Goal: Information Seeking & Learning: Learn about a topic

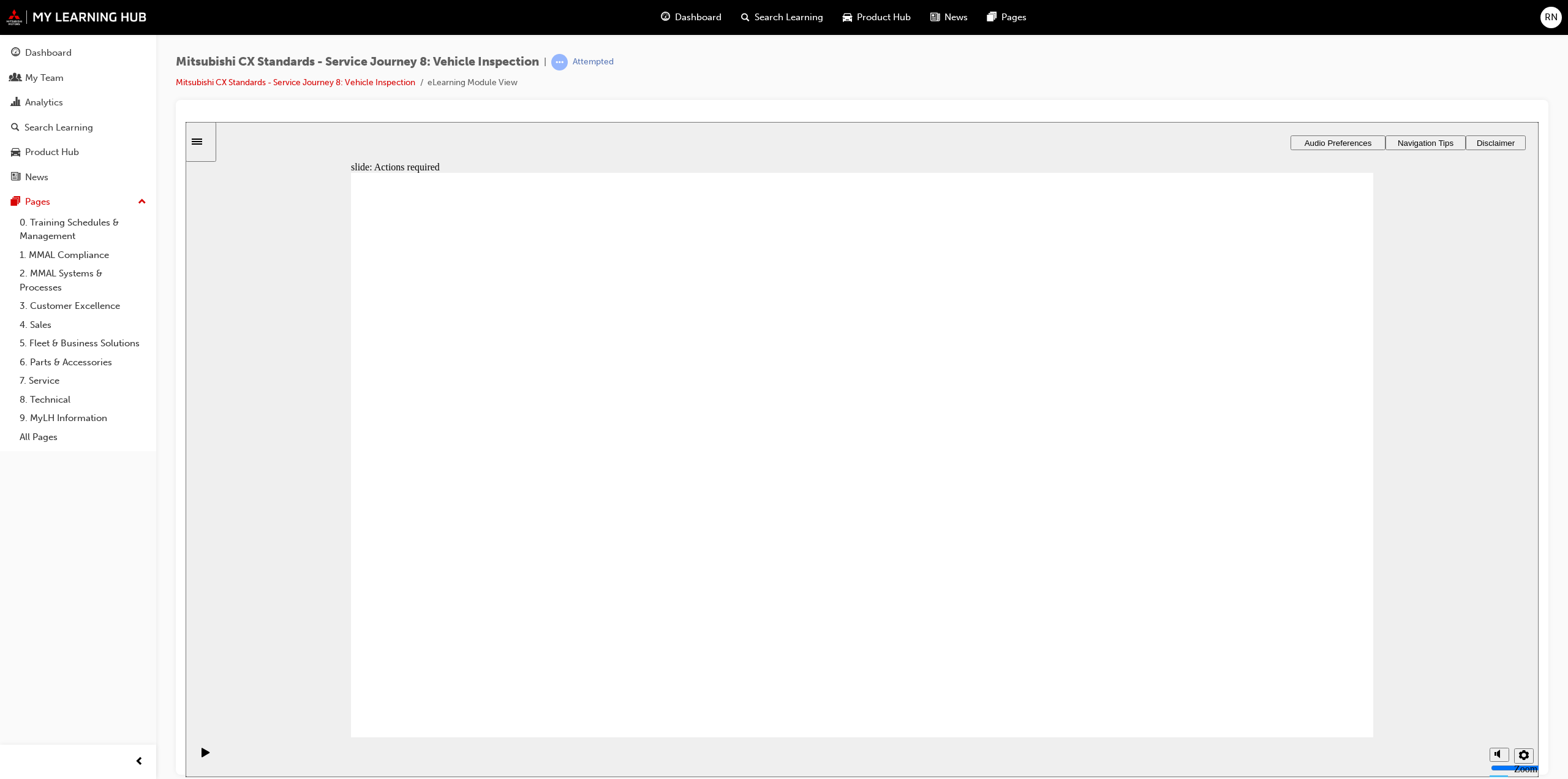
drag, startPoint x: 908, startPoint y: 653, endPoint x: 947, endPoint y: 636, distance: 42.5
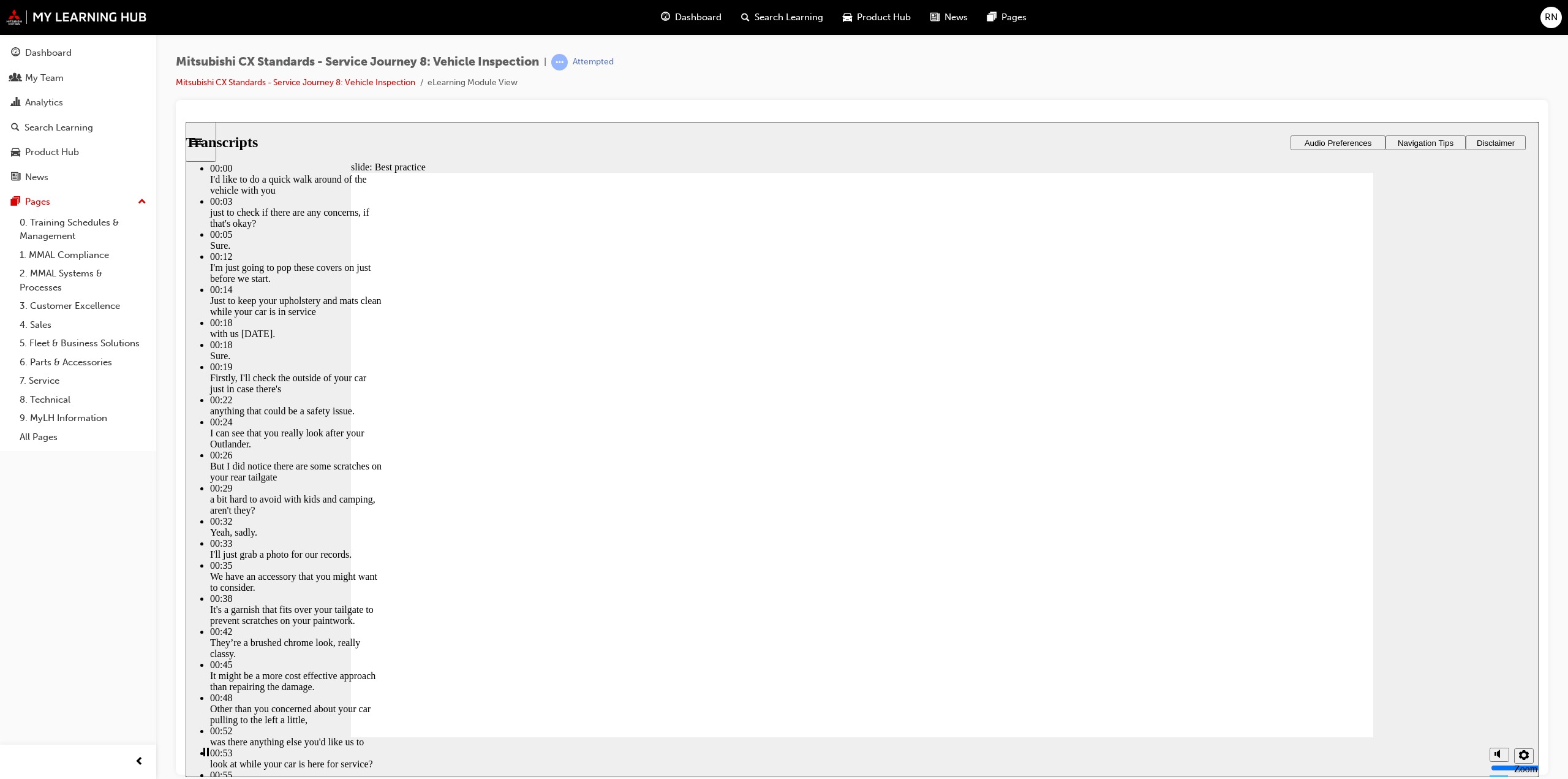
type input "112"
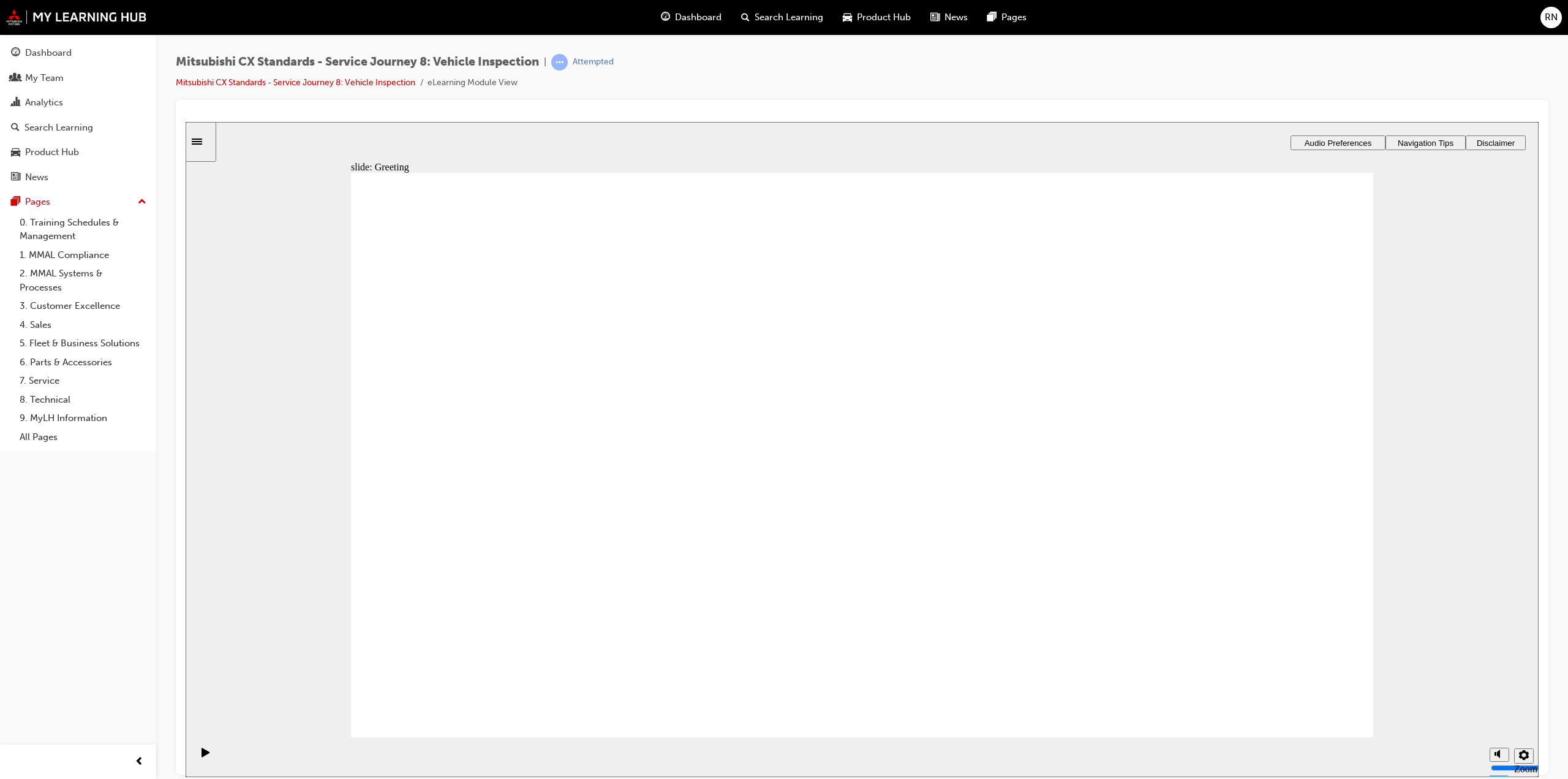
drag, startPoint x: 831, startPoint y: 484, endPoint x: 1139, endPoint y: 355, distance: 333.9
drag, startPoint x: 609, startPoint y: 488, endPoint x: 931, endPoint y: 329, distance: 359.1
drag, startPoint x: 611, startPoint y: 490, endPoint x: 960, endPoint y: 403, distance: 359.7
drag, startPoint x: 492, startPoint y: 470, endPoint x: 792, endPoint y: 429, distance: 302.8
drag, startPoint x: 620, startPoint y: 490, endPoint x: 909, endPoint y: 524, distance: 291.0
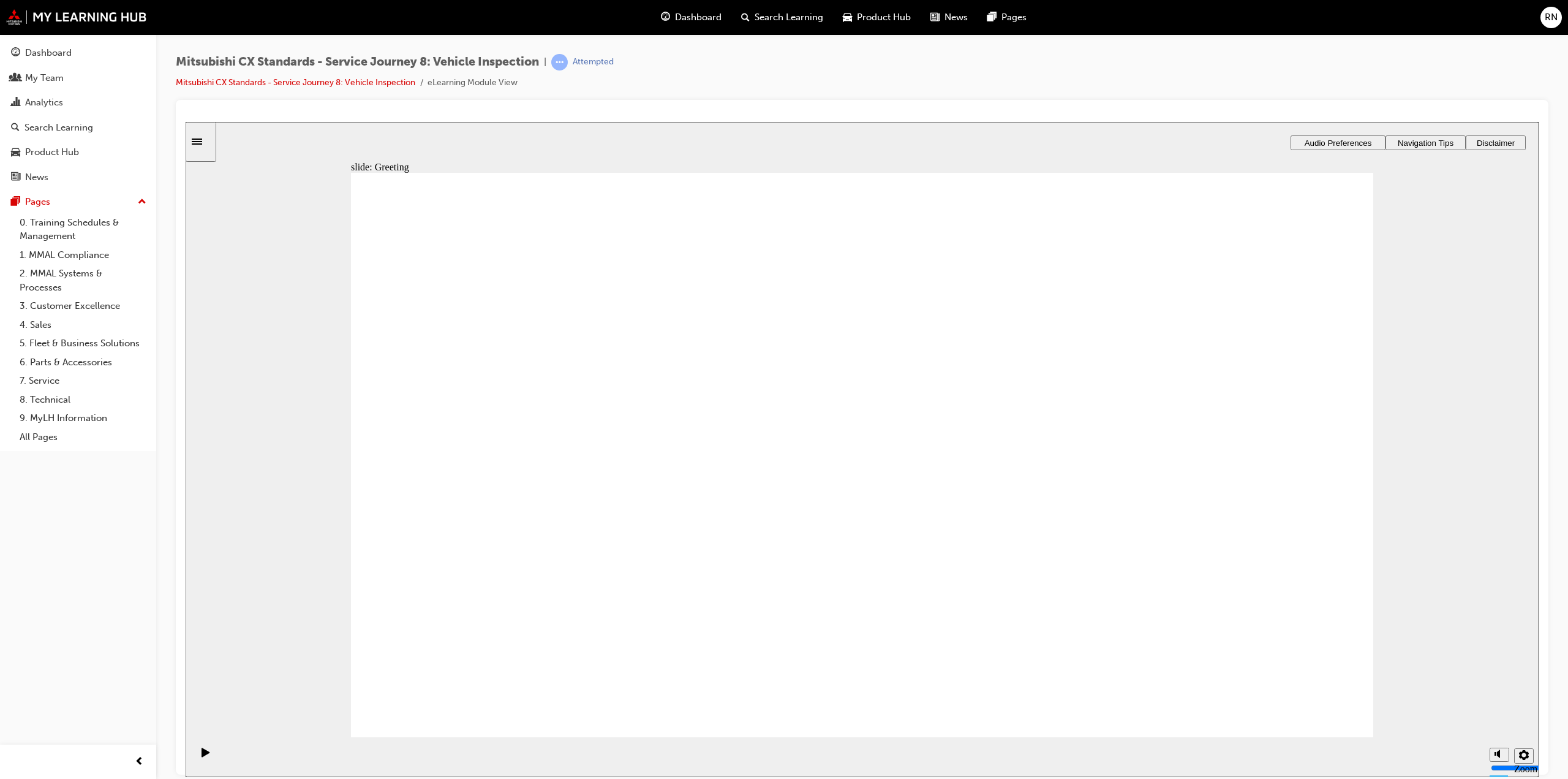
drag, startPoint x: 501, startPoint y: 481, endPoint x: 1159, endPoint y: 395, distance: 663.6
drag, startPoint x: 894, startPoint y: 534, endPoint x: 1214, endPoint y: 328, distance: 380.6
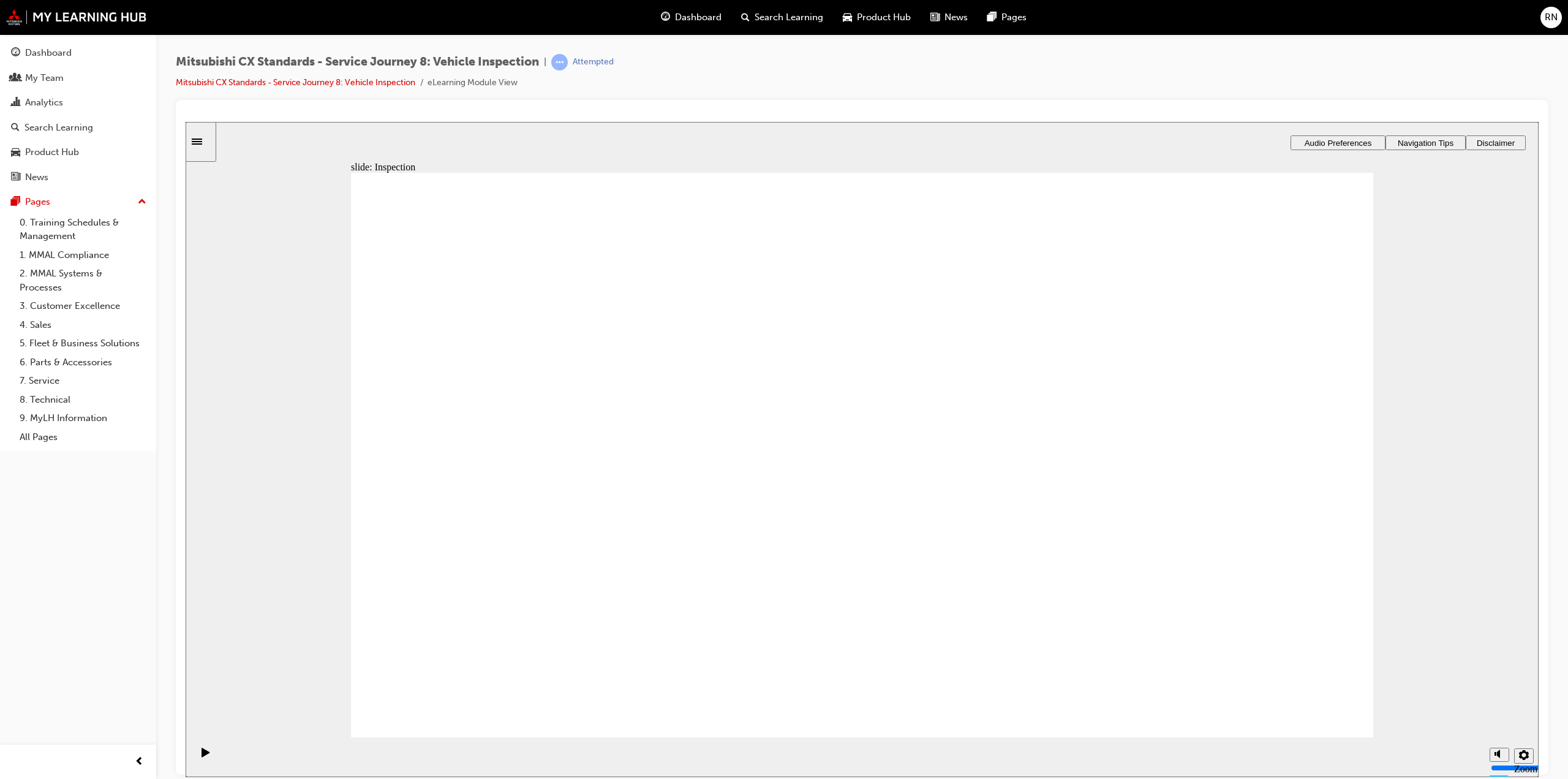
drag, startPoint x: 864, startPoint y: 623, endPoint x: 1167, endPoint y: 416, distance: 367.0
drag, startPoint x: 1073, startPoint y: 419, endPoint x: 1241, endPoint y: 485, distance: 180.5
drag, startPoint x: 1008, startPoint y: 433, endPoint x: 1286, endPoint y: 539, distance: 297.5
drag, startPoint x: 1158, startPoint y: 523, endPoint x: 870, endPoint y: 522, distance: 288.0
drag, startPoint x: 957, startPoint y: 476, endPoint x: 1277, endPoint y: 541, distance: 326.5
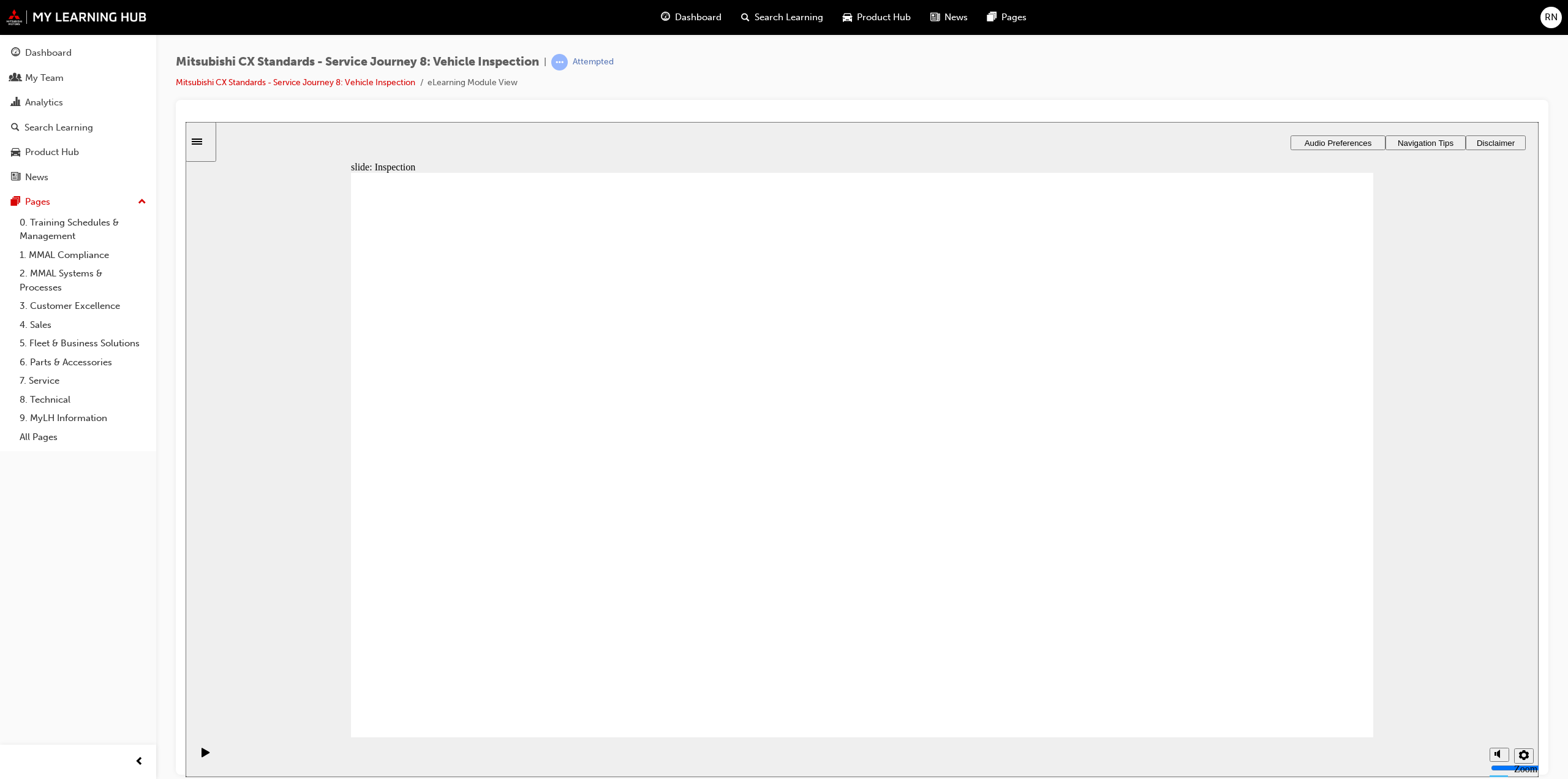
drag, startPoint x: 924, startPoint y: 412, endPoint x: 1259, endPoint y: 621, distance: 394.8
checkbox input "true"
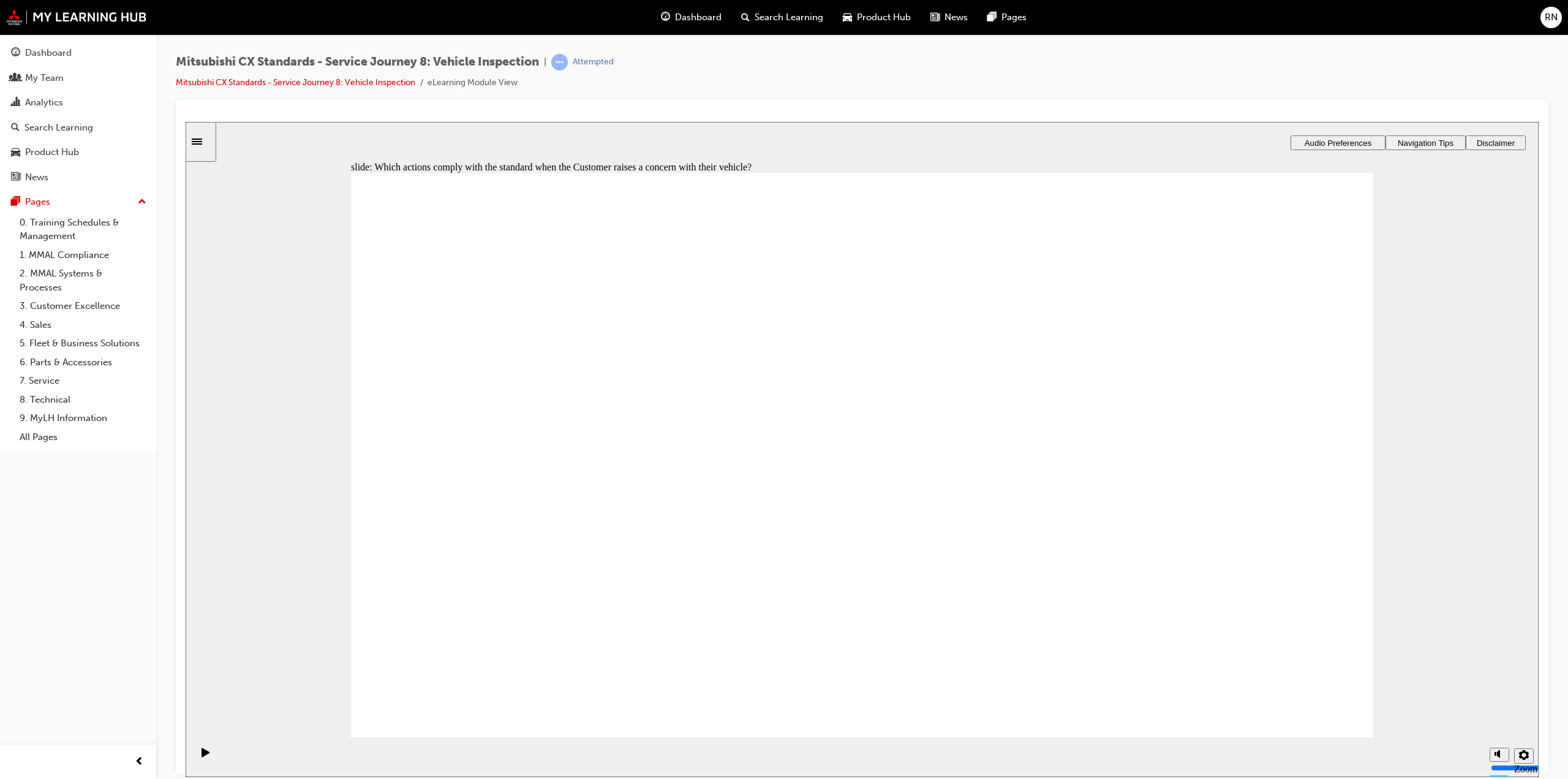
checkbox input "true"
drag, startPoint x: 754, startPoint y: 466, endPoint x: 928, endPoint y: 416, distance: 181.0
drag, startPoint x: 573, startPoint y: 495, endPoint x: 875, endPoint y: 476, distance: 302.6
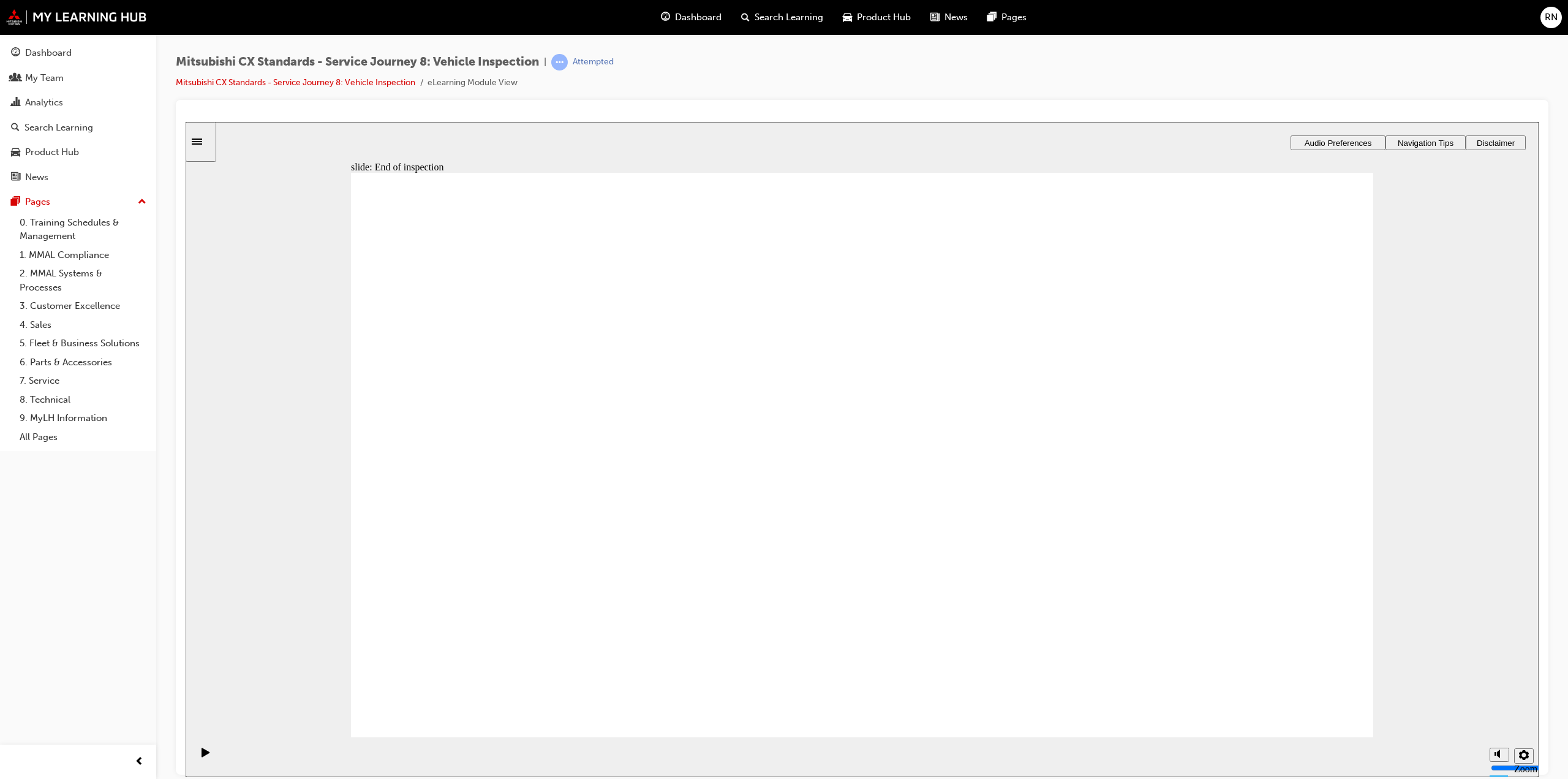
drag, startPoint x: 615, startPoint y: 487, endPoint x: 917, endPoint y: 541, distance: 306.8
drag, startPoint x: 681, startPoint y: 501, endPoint x: 1221, endPoint y: 394, distance: 550.5
checkbox input "true"
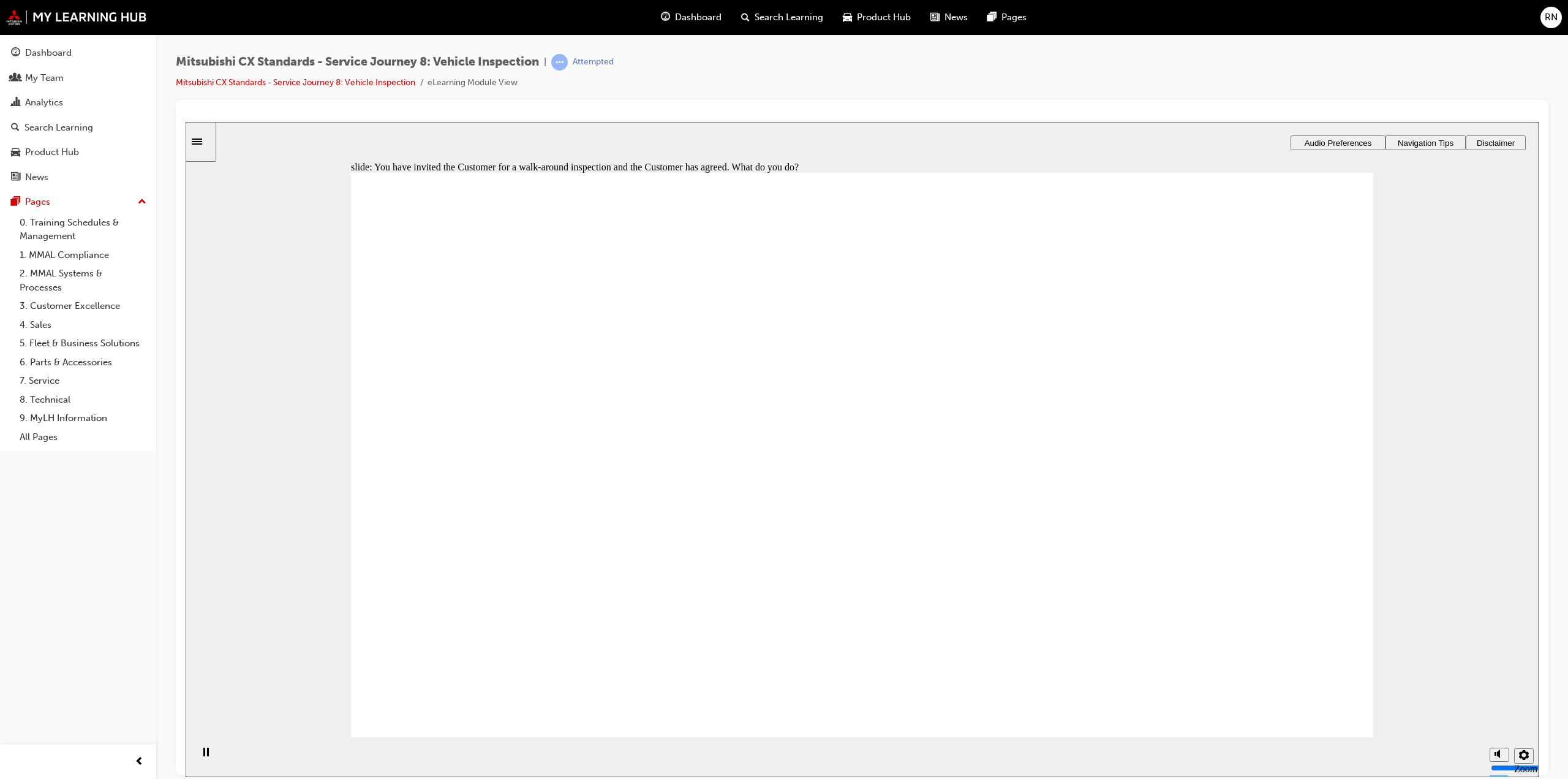
checkbox input "true"
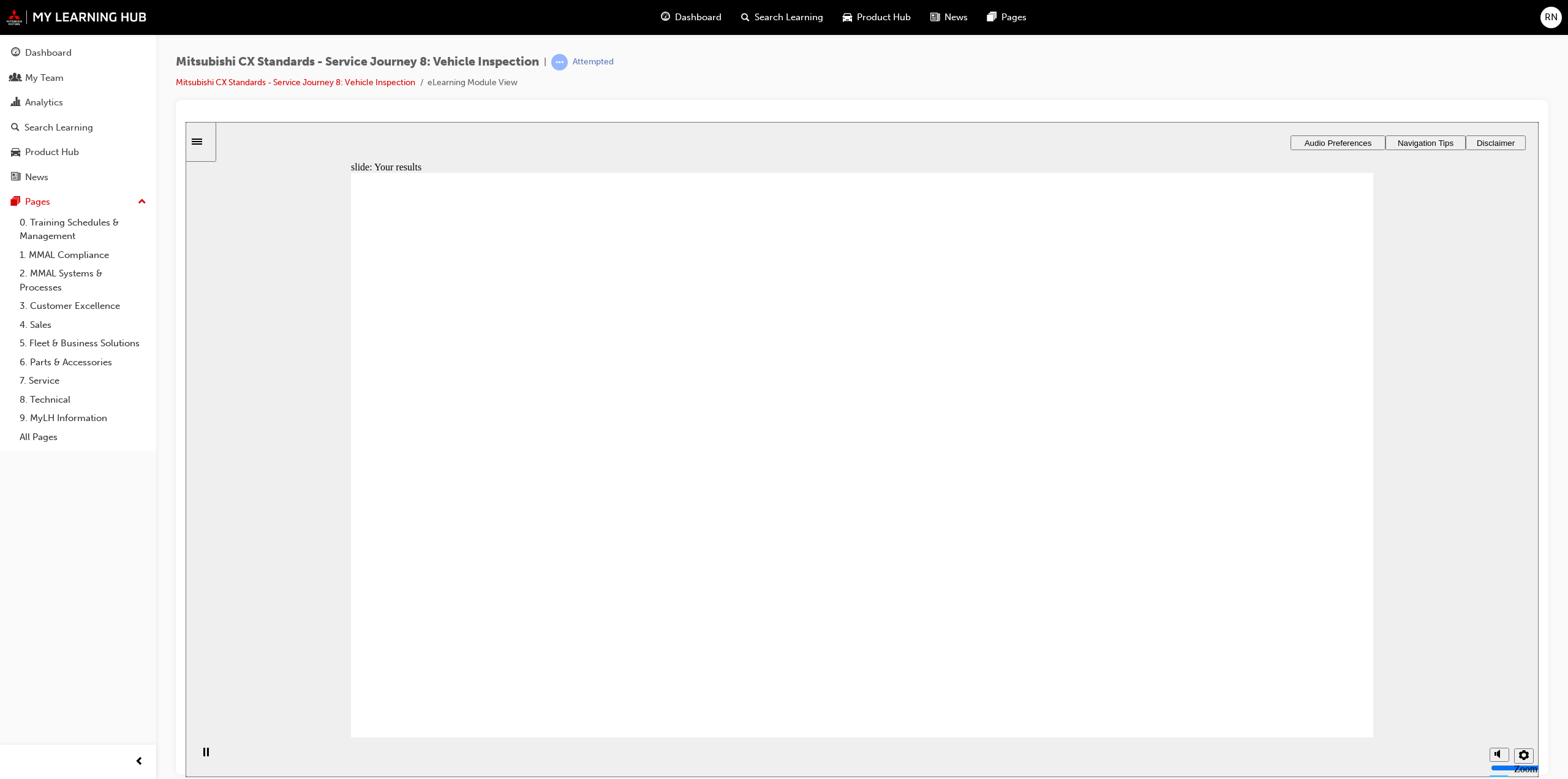
drag, startPoint x: 876, startPoint y: 530, endPoint x: 1212, endPoint y: 317, distance: 397.8
drag, startPoint x: 828, startPoint y: 606, endPoint x: 1055, endPoint y: 435, distance: 284.2
drag, startPoint x: 827, startPoint y: 457, endPoint x: 1150, endPoint y: 456, distance: 323.0
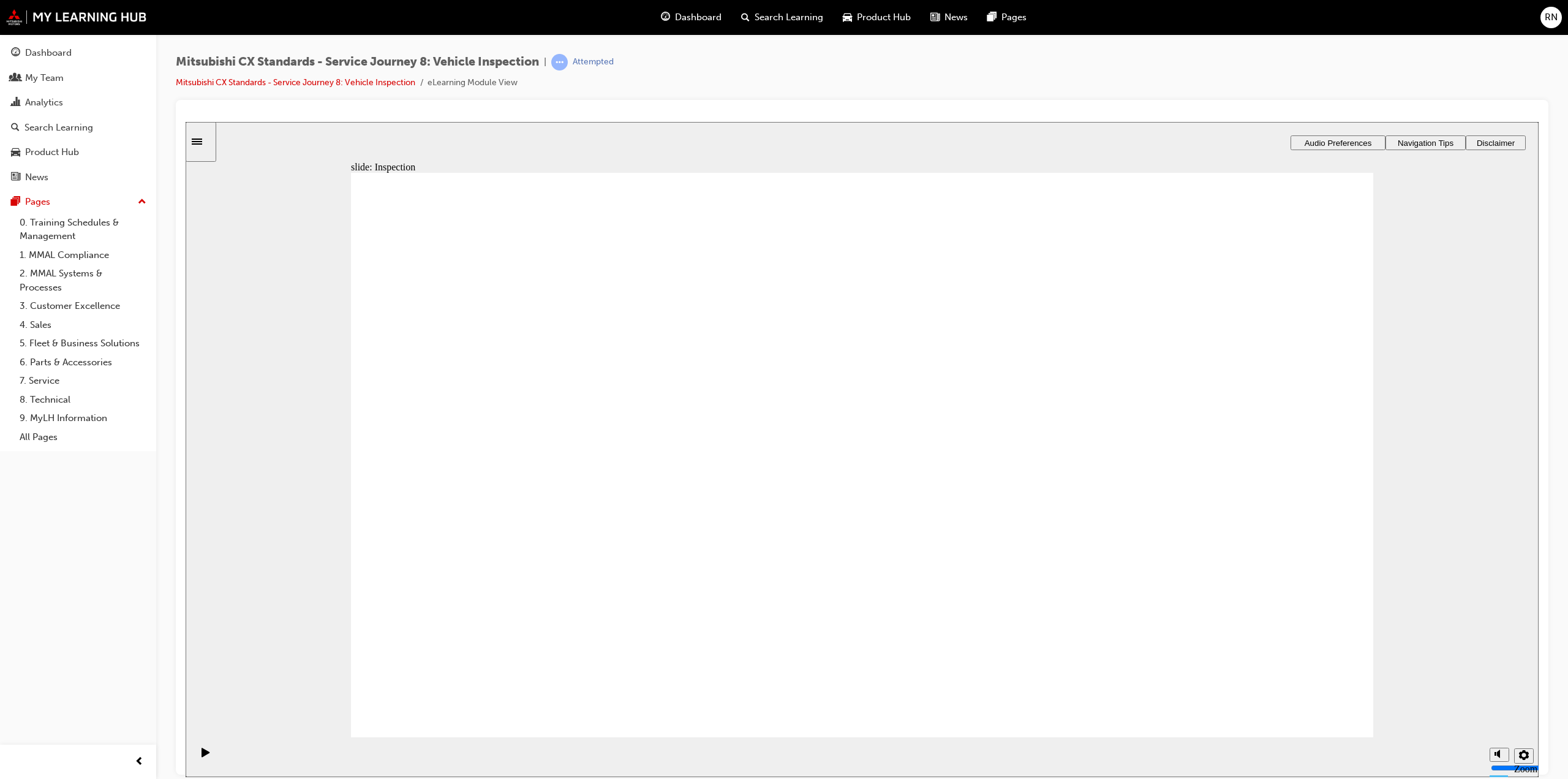
drag, startPoint x: 952, startPoint y: 362, endPoint x: 1246, endPoint y: 532, distance: 339.6
drag, startPoint x: 913, startPoint y: 398, endPoint x: 1246, endPoint y: 598, distance: 388.4
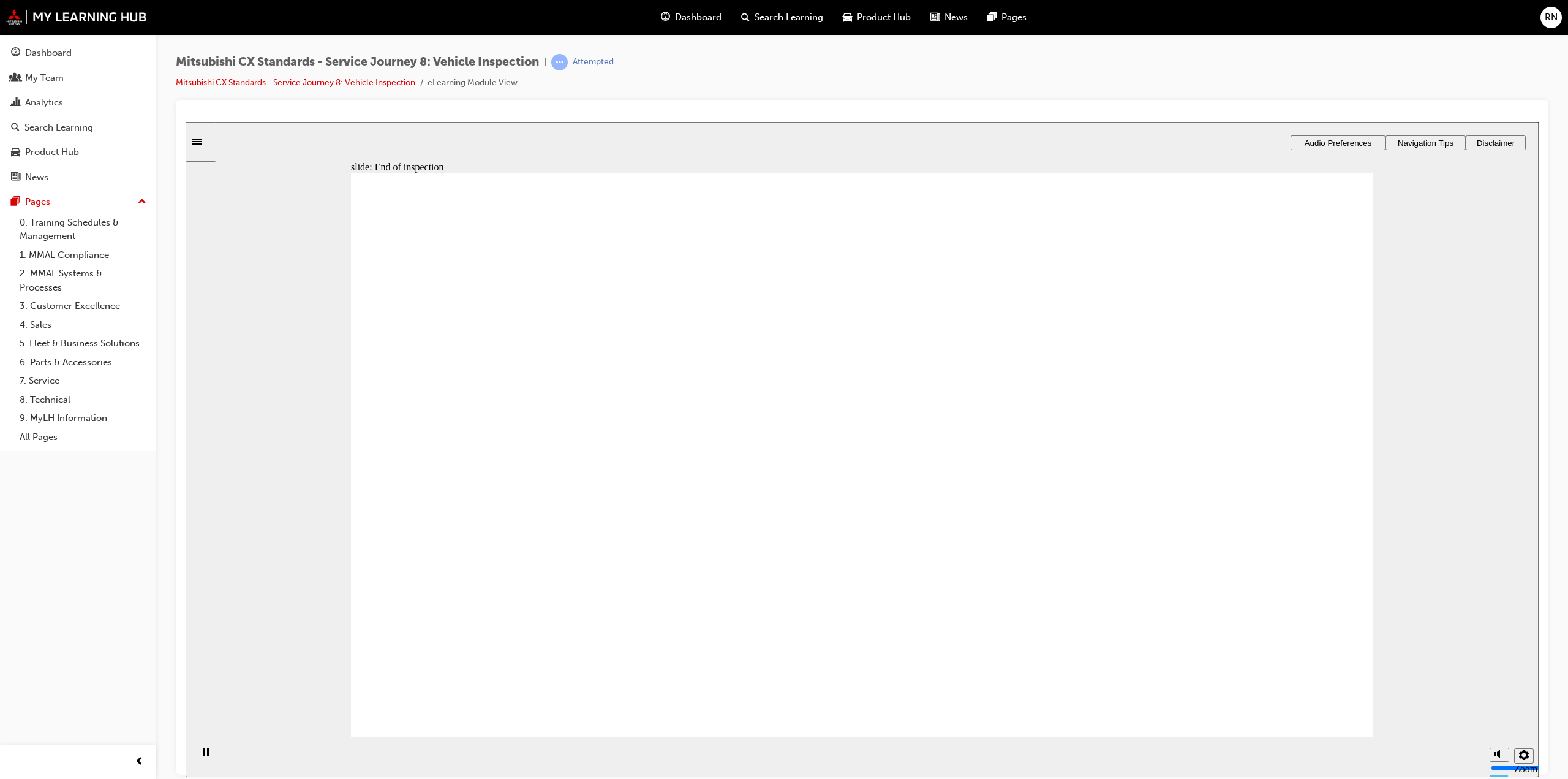
drag, startPoint x: 449, startPoint y: 503, endPoint x: 1120, endPoint y: 402, distance: 678.6
drag, startPoint x: 655, startPoint y: 467, endPoint x: 841, endPoint y: 378, distance: 206.2
drag, startPoint x: 557, startPoint y: 481, endPoint x: 868, endPoint y: 457, distance: 311.9
drag, startPoint x: 574, startPoint y: 481, endPoint x: 1212, endPoint y: 472, distance: 638.1
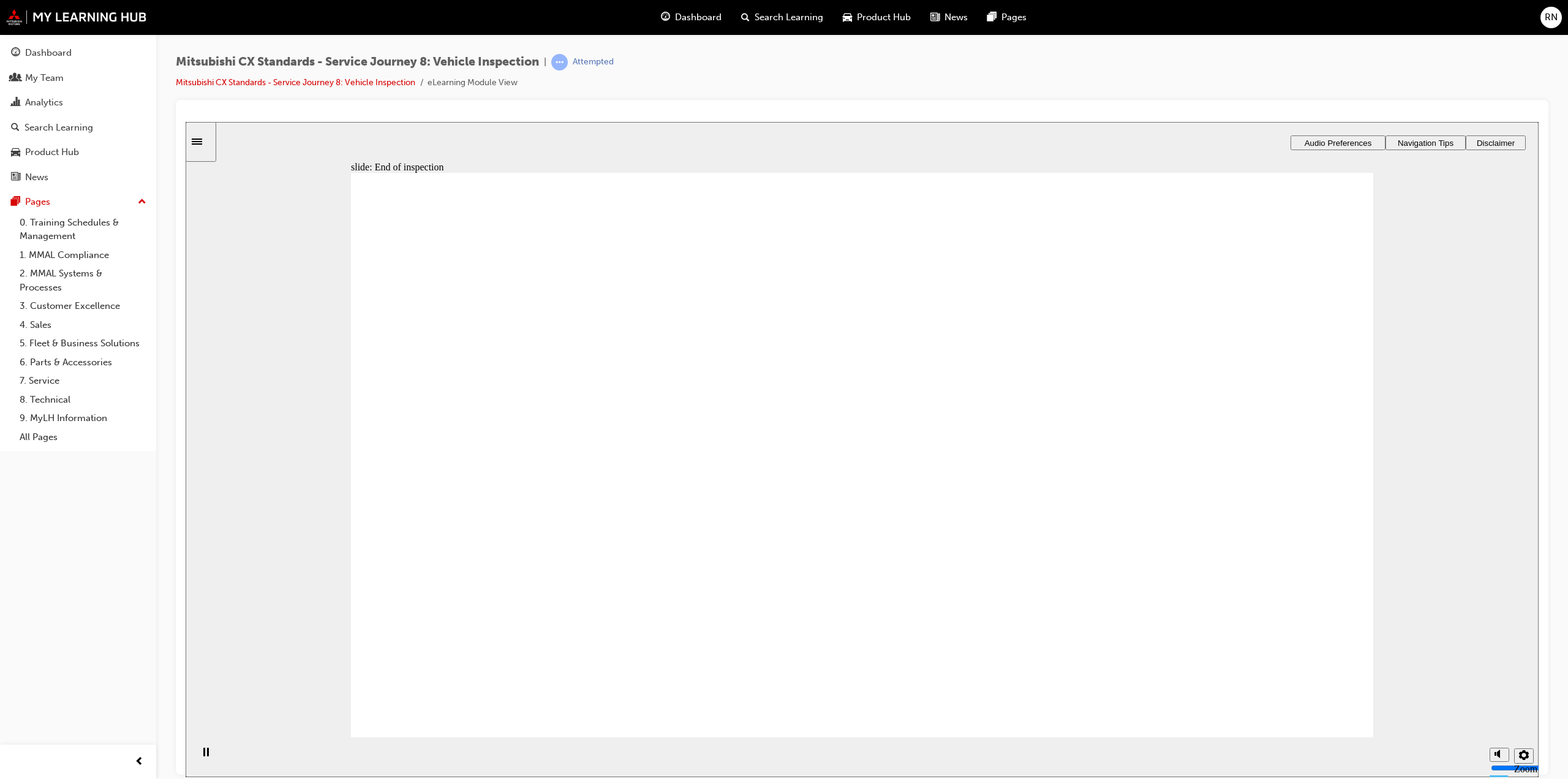
checkbox input "true"
checkbox input "false"
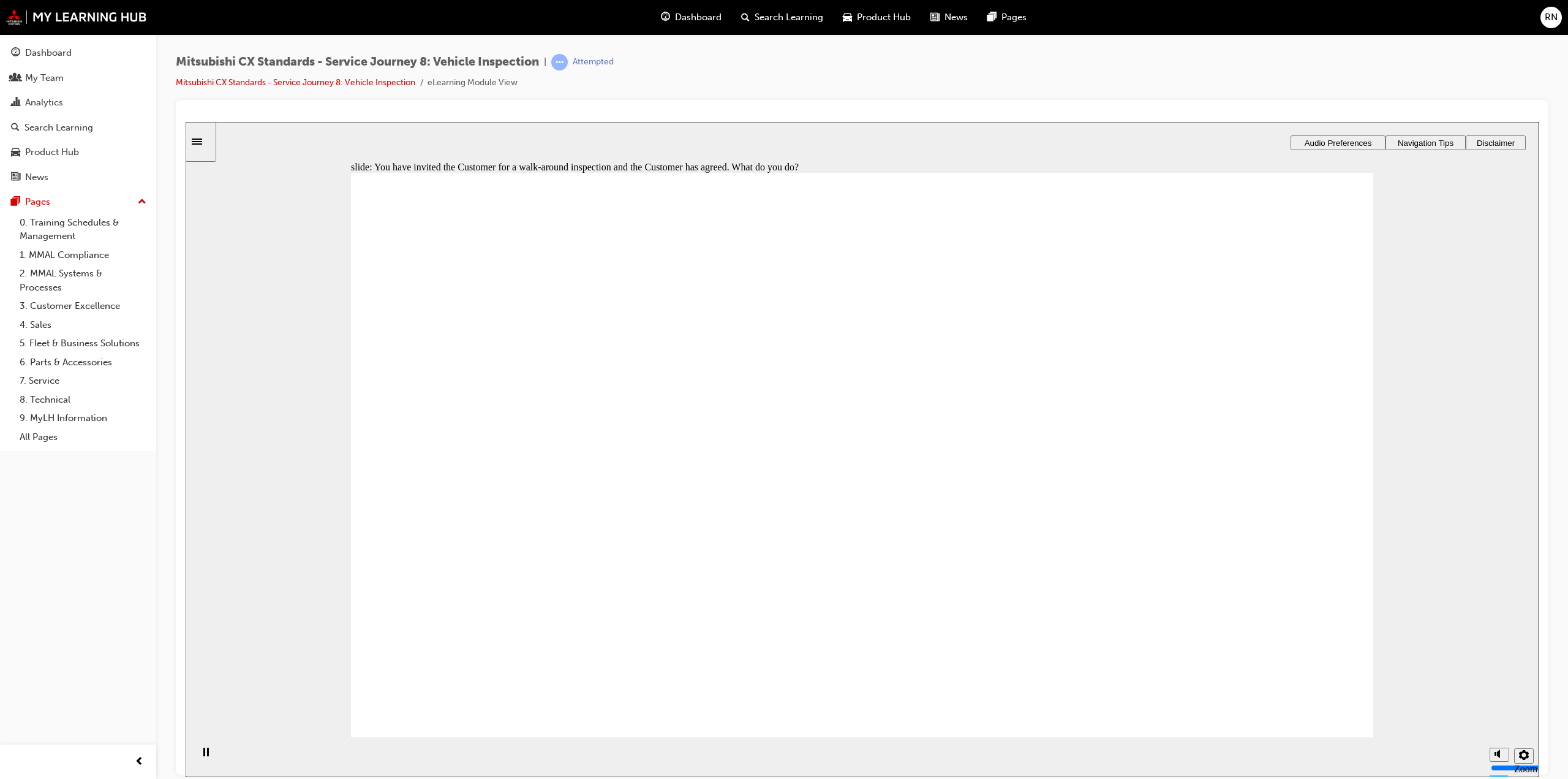
checkbox input "true"
drag, startPoint x: 884, startPoint y: 686, endPoint x: 890, endPoint y: 684, distance: 6.3
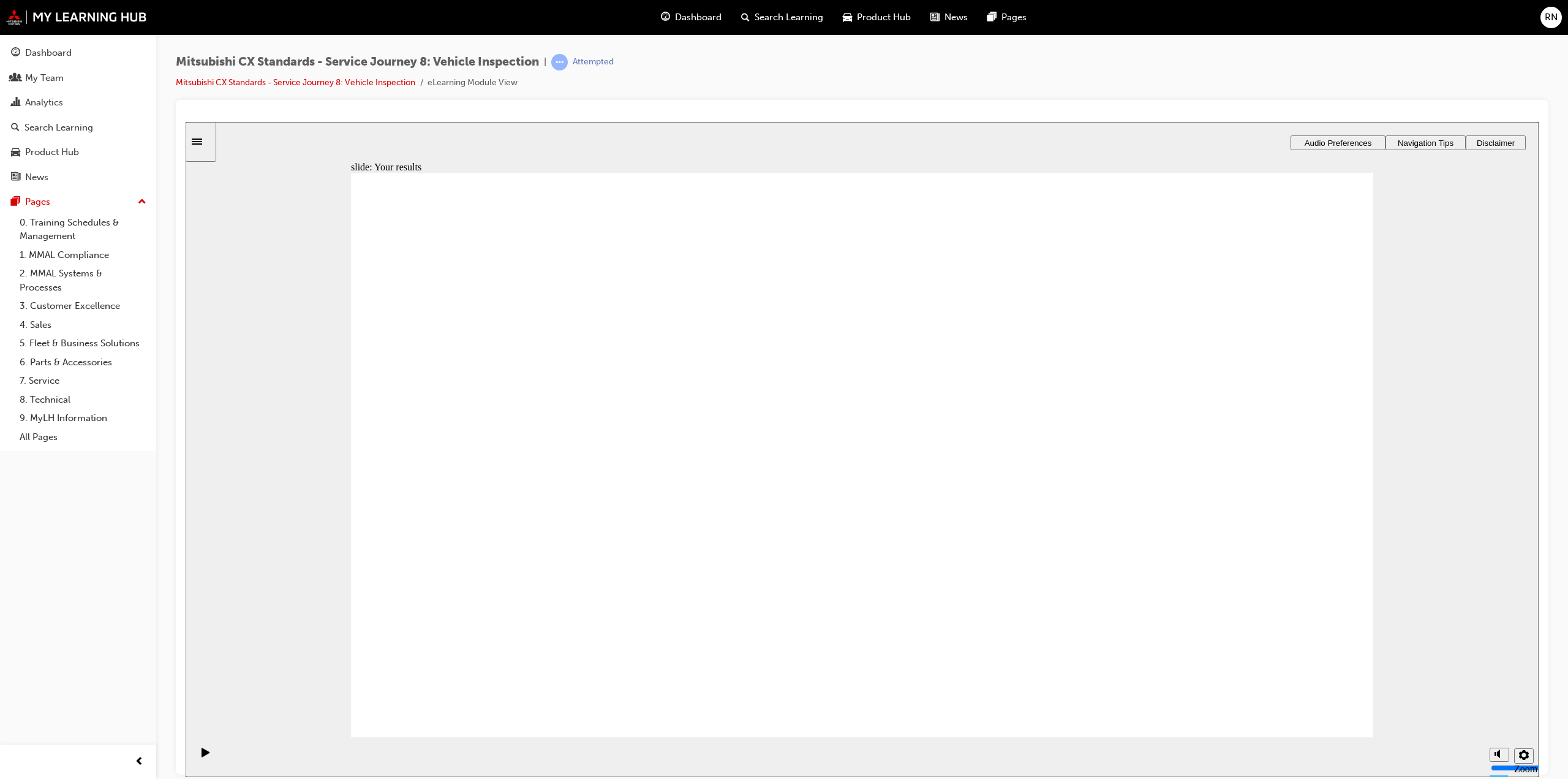
drag, startPoint x: 488, startPoint y: 484, endPoint x: 806, endPoint y: 409, distance: 326.7
drag, startPoint x: 605, startPoint y: 478, endPoint x: 884, endPoint y: 476, distance: 279.0
drag, startPoint x: 549, startPoint y: 484, endPoint x: 846, endPoint y: 539, distance: 302.0
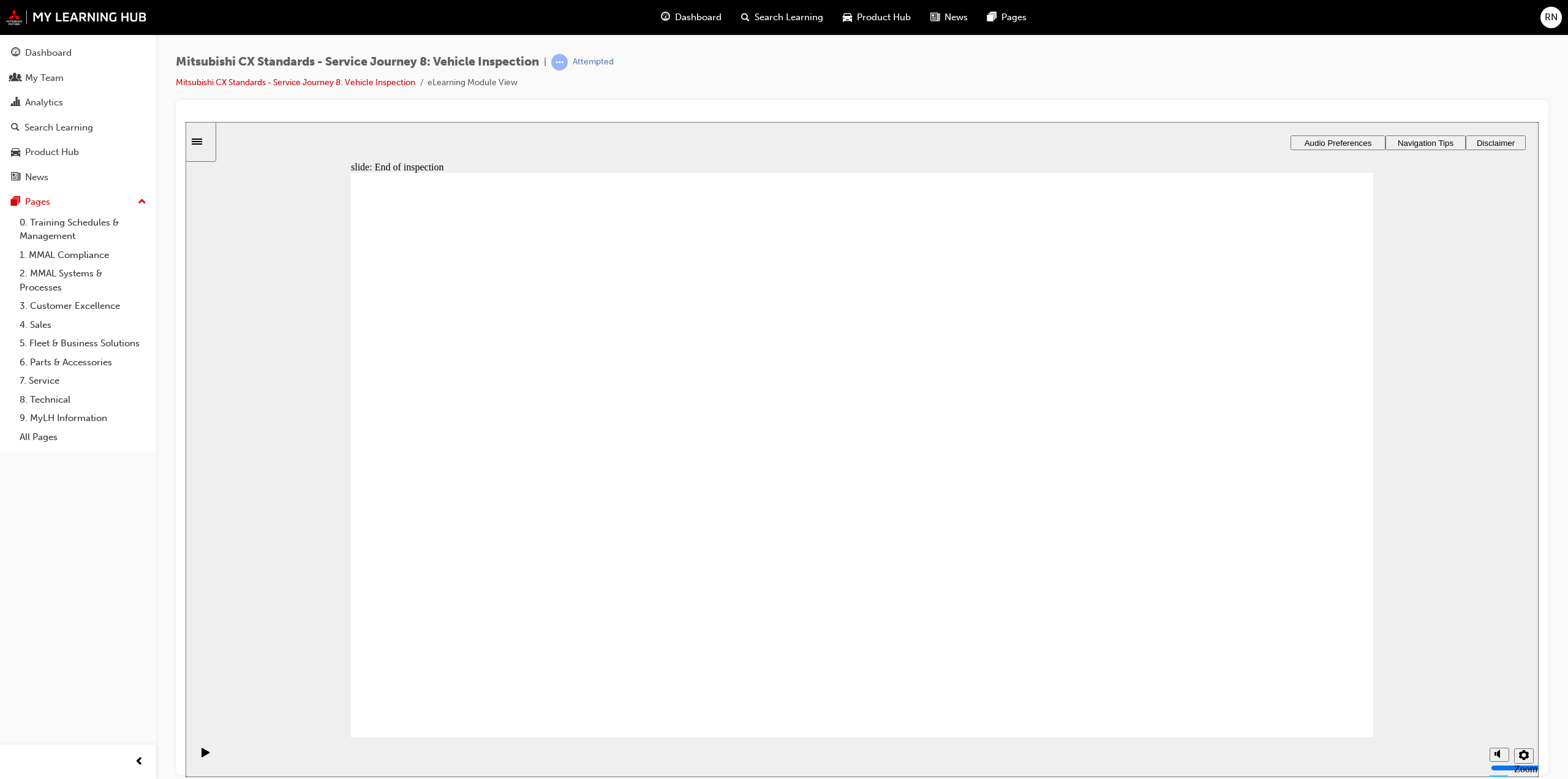
drag, startPoint x: 586, startPoint y: 484, endPoint x: 1241, endPoint y: 420, distance: 658.1
drag, startPoint x: 594, startPoint y: 595, endPoint x: 539, endPoint y: 602, distance: 55.4
checkbox input "true"
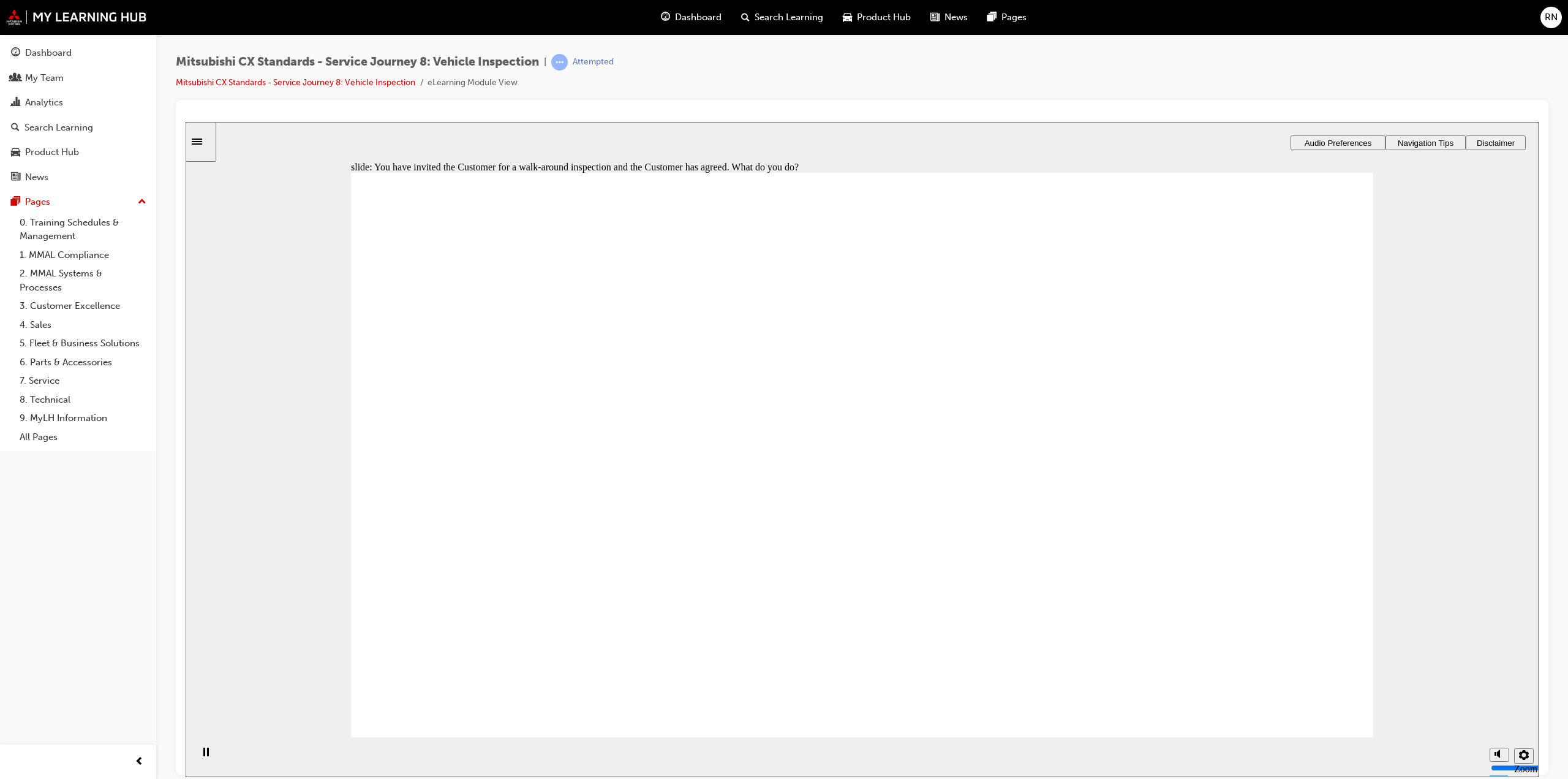
checkbox input "true"
checkbox input "false"
checkbox input "true"
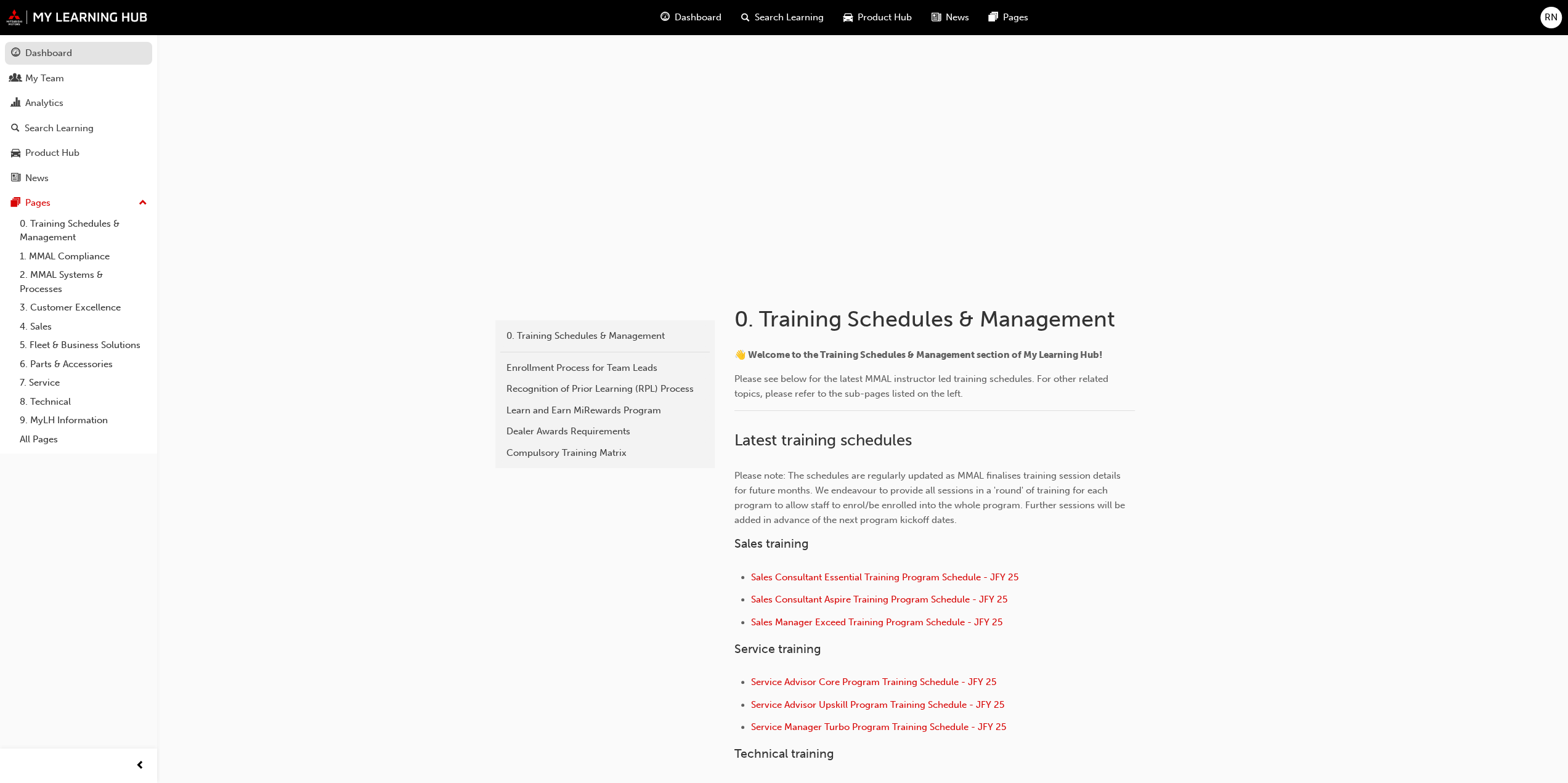
click at [64, 53] on div "Dashboard" at bounding box center [49, 53] width 47 height 14
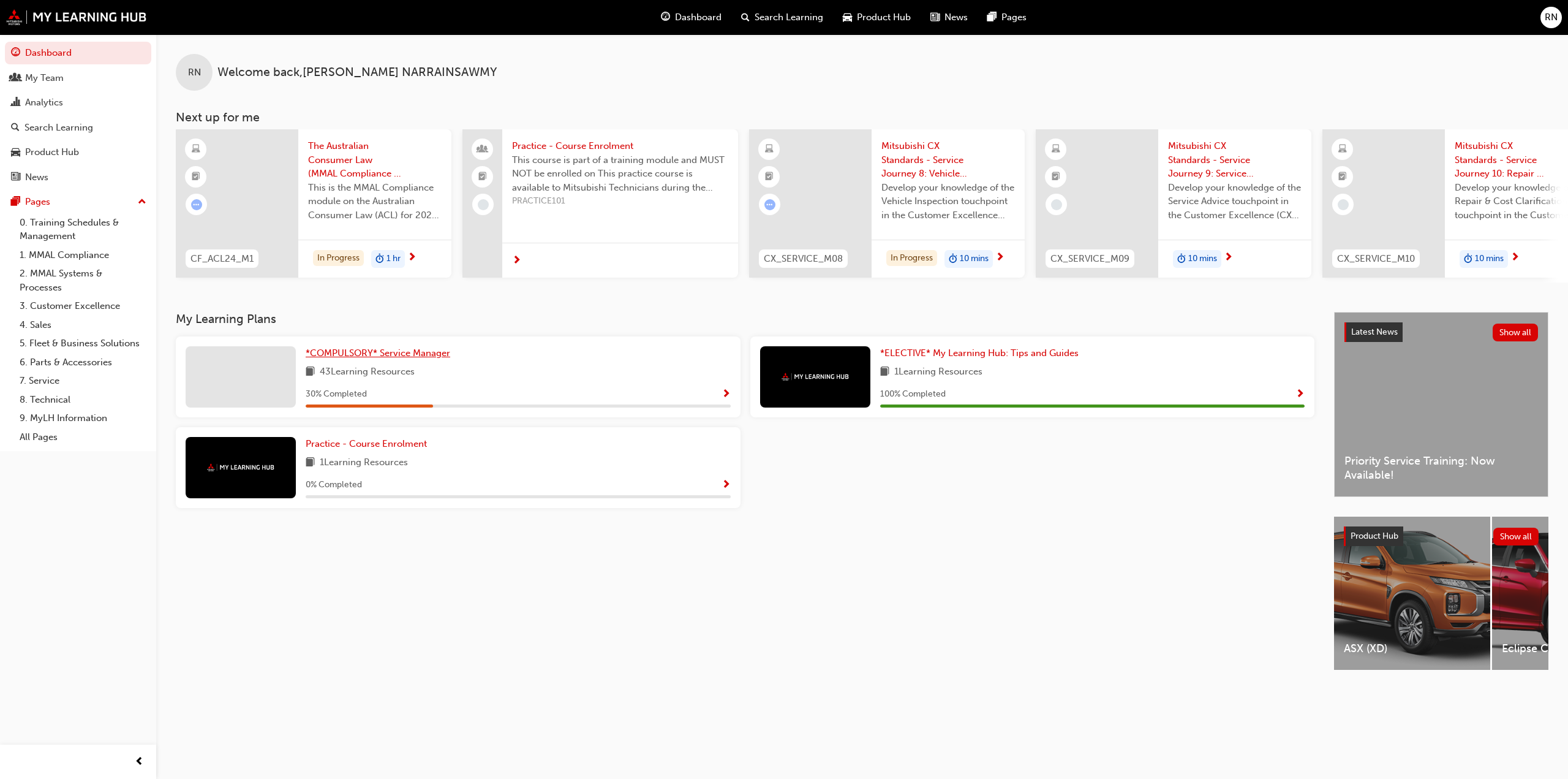
click at [386, 307] on div "RN Welcome back , RONY NARRAINSAWMY Next up for me CF_ACL24_M1 The Australian C…" at bounding box center [862, 173] width 1412 height 278
click at [408, 359] on span "*COMPULSORY* Service Manager" at bounding box center [378, 353] width 145 height 11
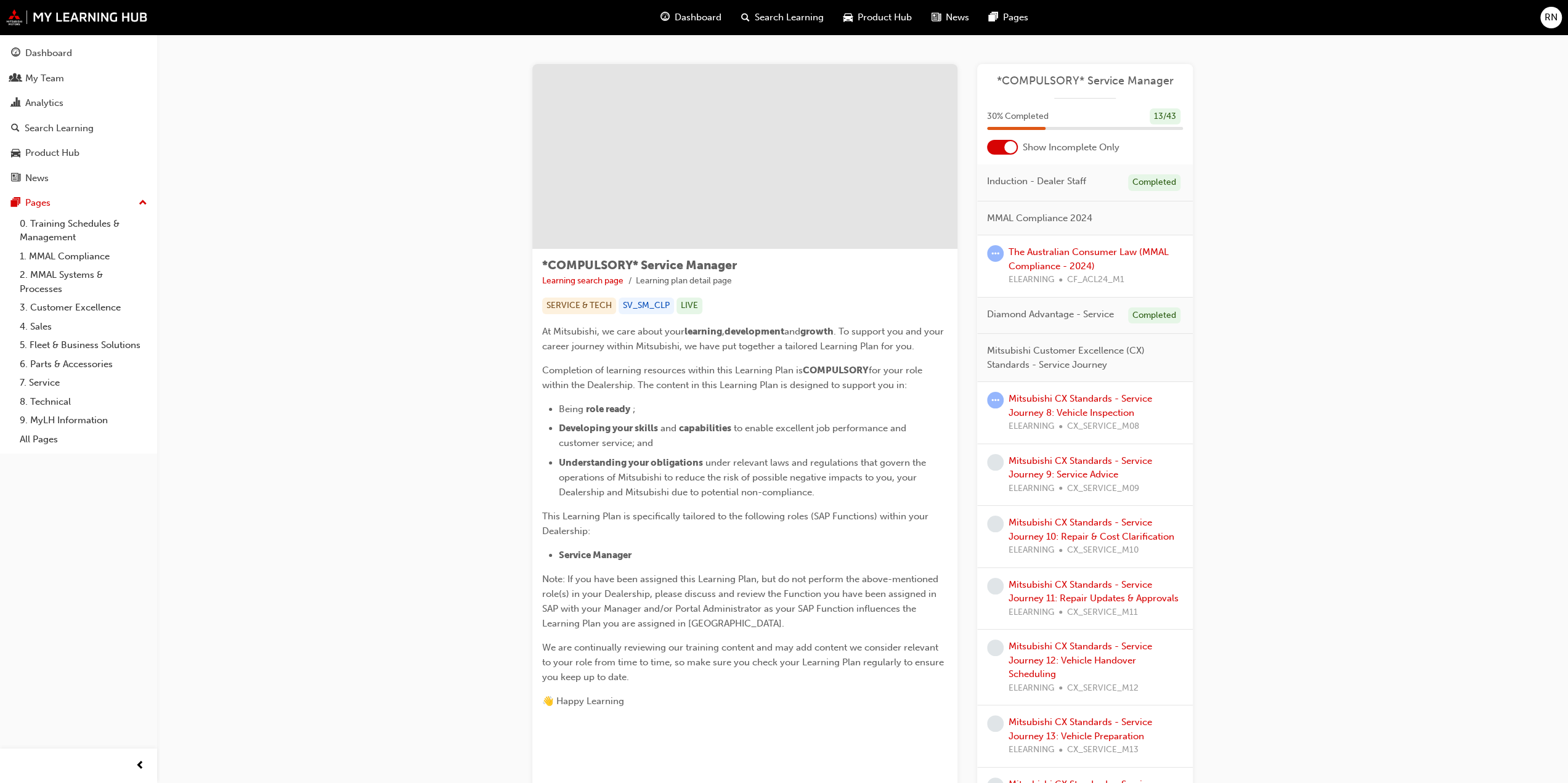
click at [1003, 149] on div at bounding box center [1002, 147] width 31 height 15
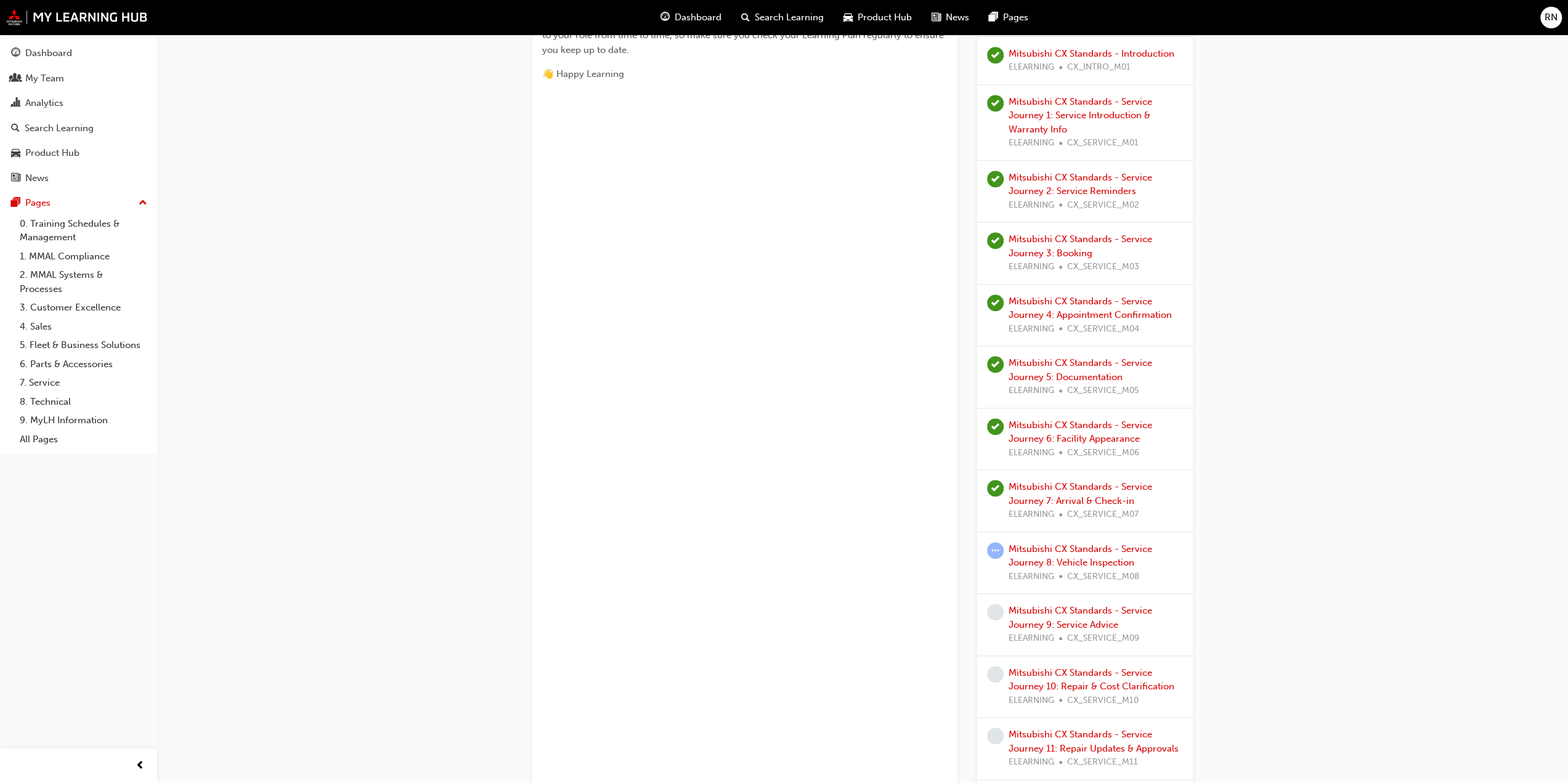
scroll to position [801, 0]
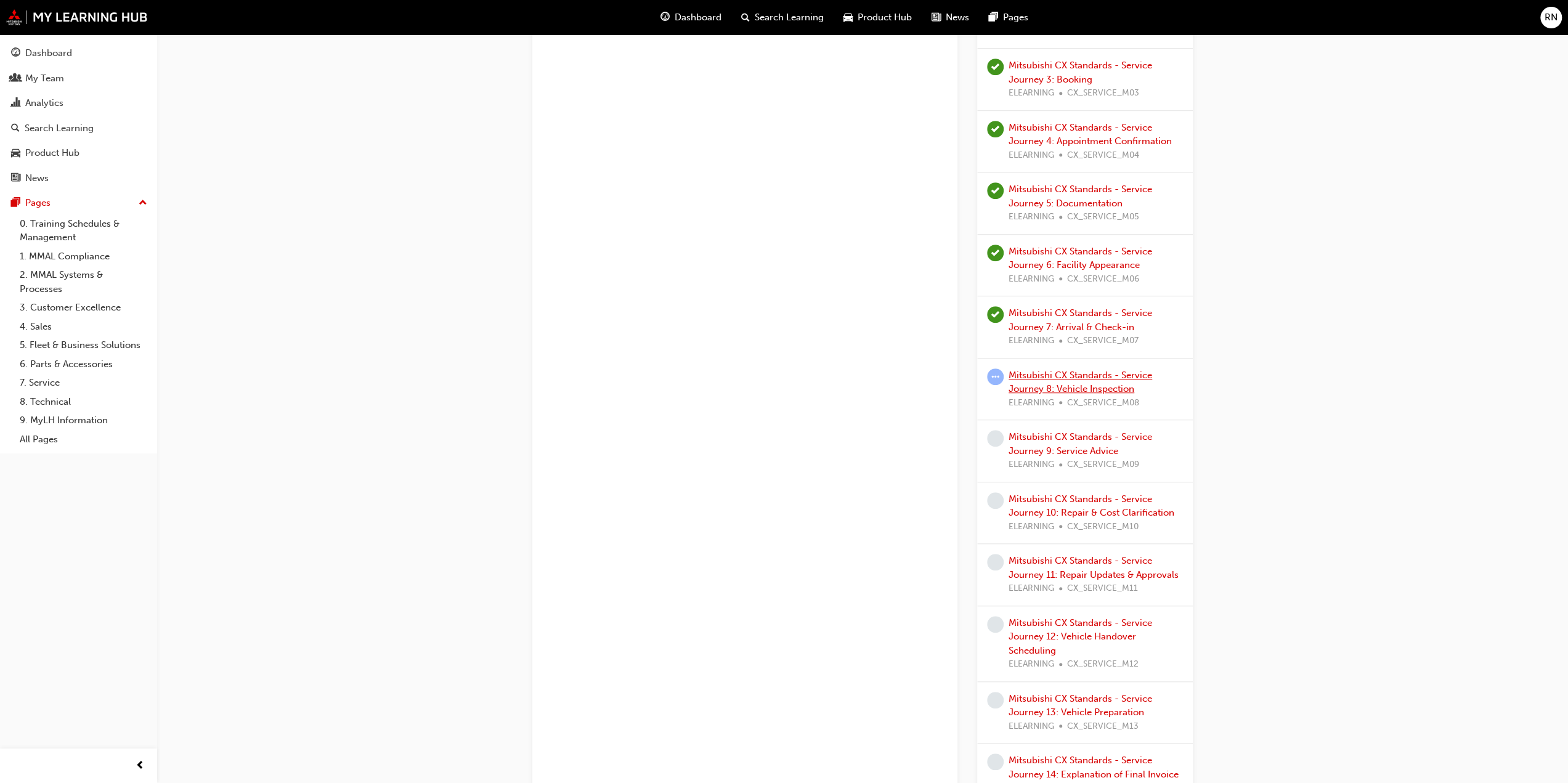
click at [1055, 375] on link "Mitsubishi CX Standards - Service Journey 8: Vehicle Inspection" at bounding box center [1080, 382] width 143 height 25
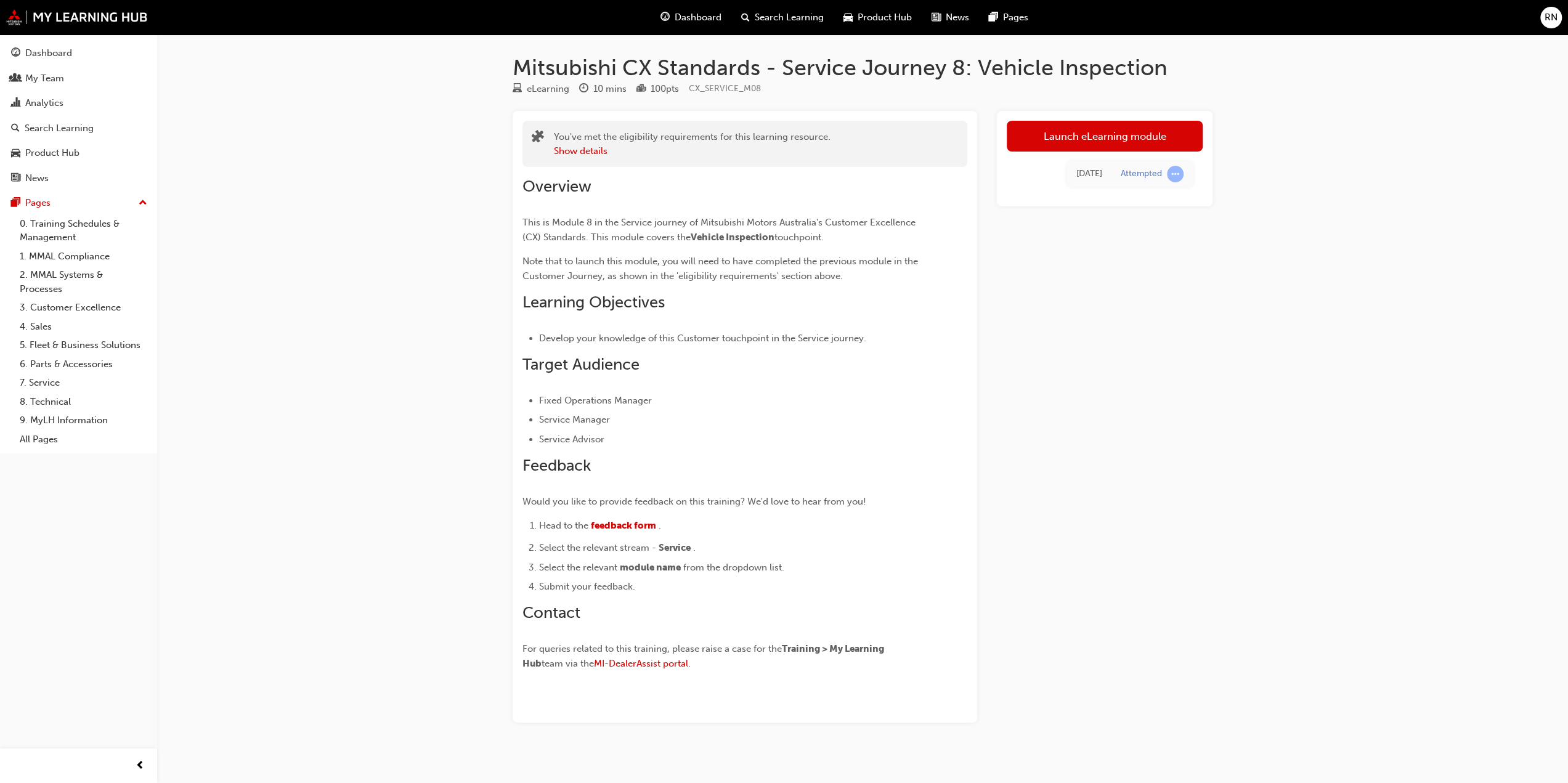
click at [1138, 166] on div "Attempted" at bounding box center [1152, 173] width 63 height 17
click at [1080, 135] on link "Launch eLearning module" at bounding box center [1105, 136] width 196 height 31
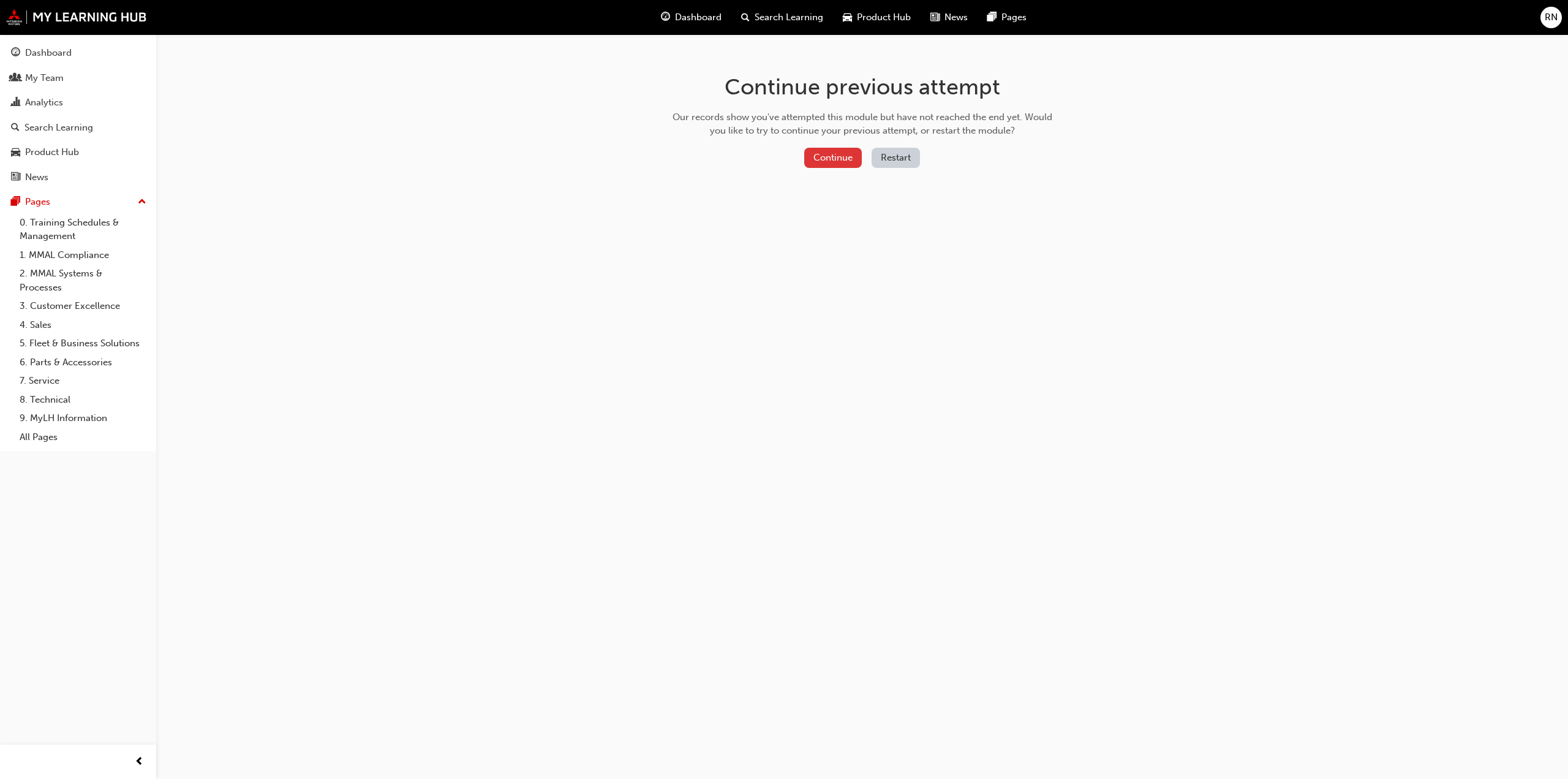
click at [837, 151] on button "Continue" at bounding box center [833, 158] width 58 height 21
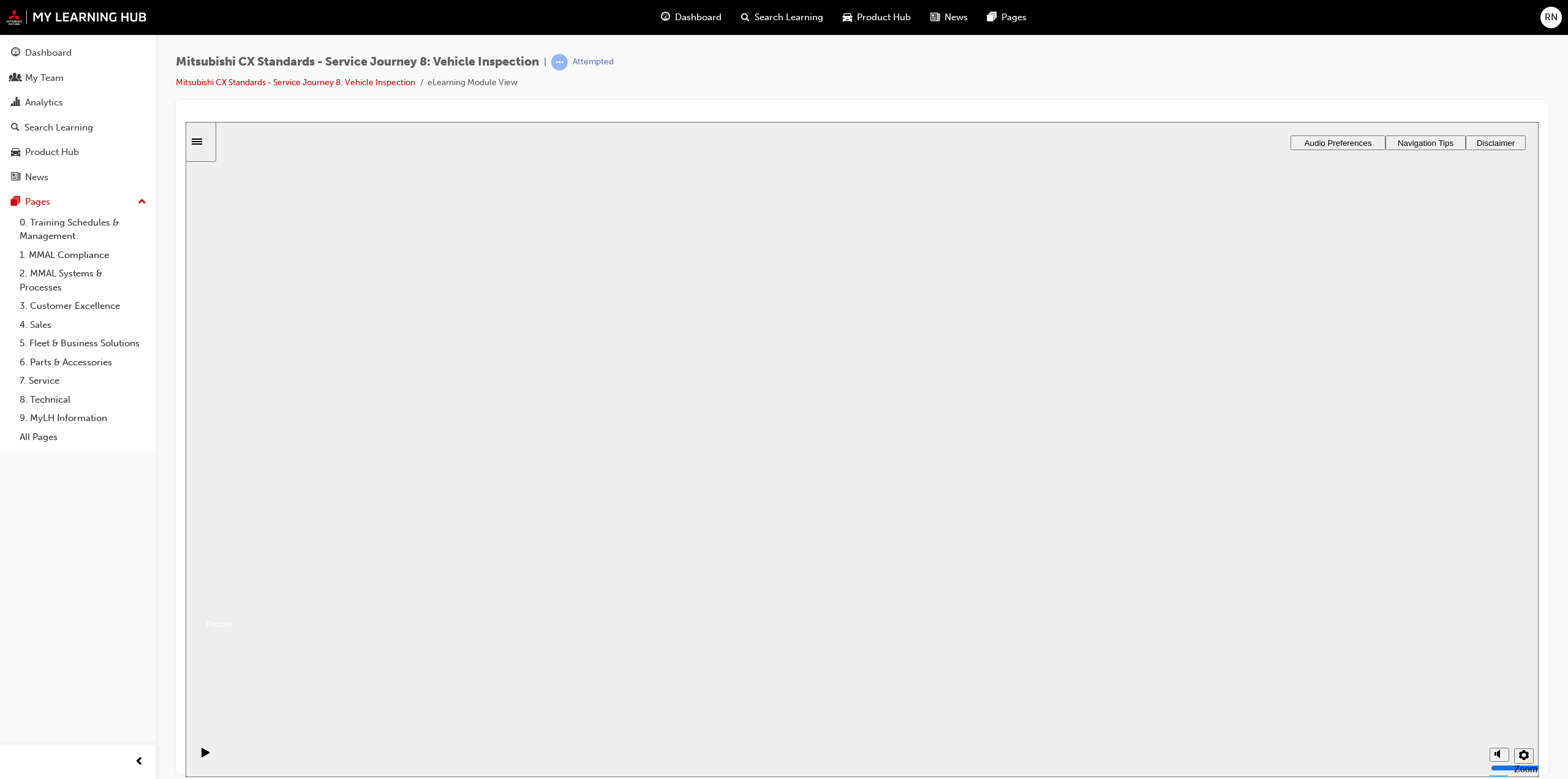
click at [232, 602] on button "Resume" at bounding box center [208, 609] width 47 height 15
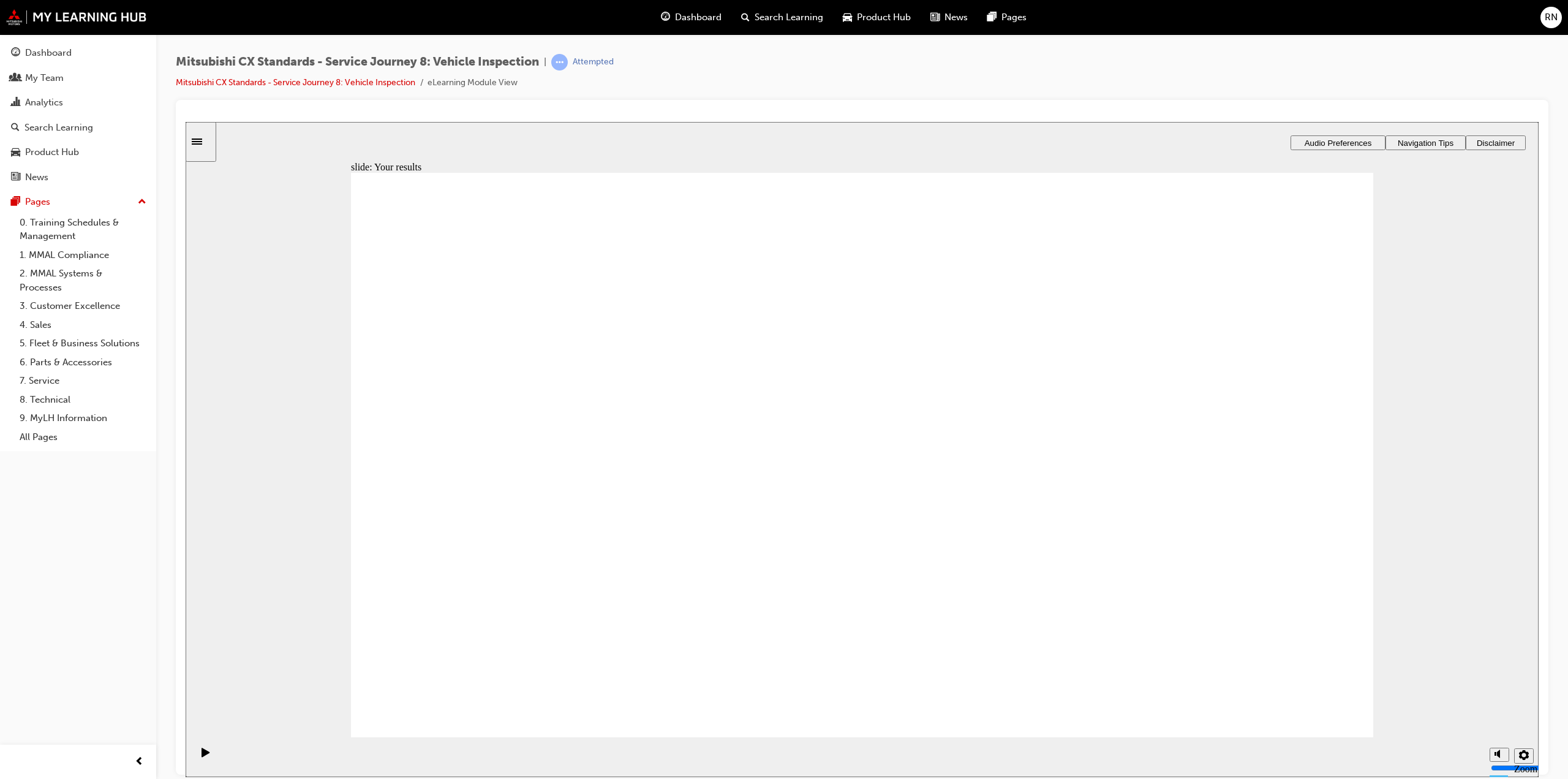
drag, startPoint x: 581, startPoint y: 465, endPoint x: 865, endPoint y: 386, distance: 294.8
drag, startPoint x: 578, startPoint y: 483, endPoint x: 1170, endPoint y: 396, distance: 598.4
drag, startPoint x: 600, startPoint y: 448, endPoint x: 1214, endPoint y: 440, distance: 614.1
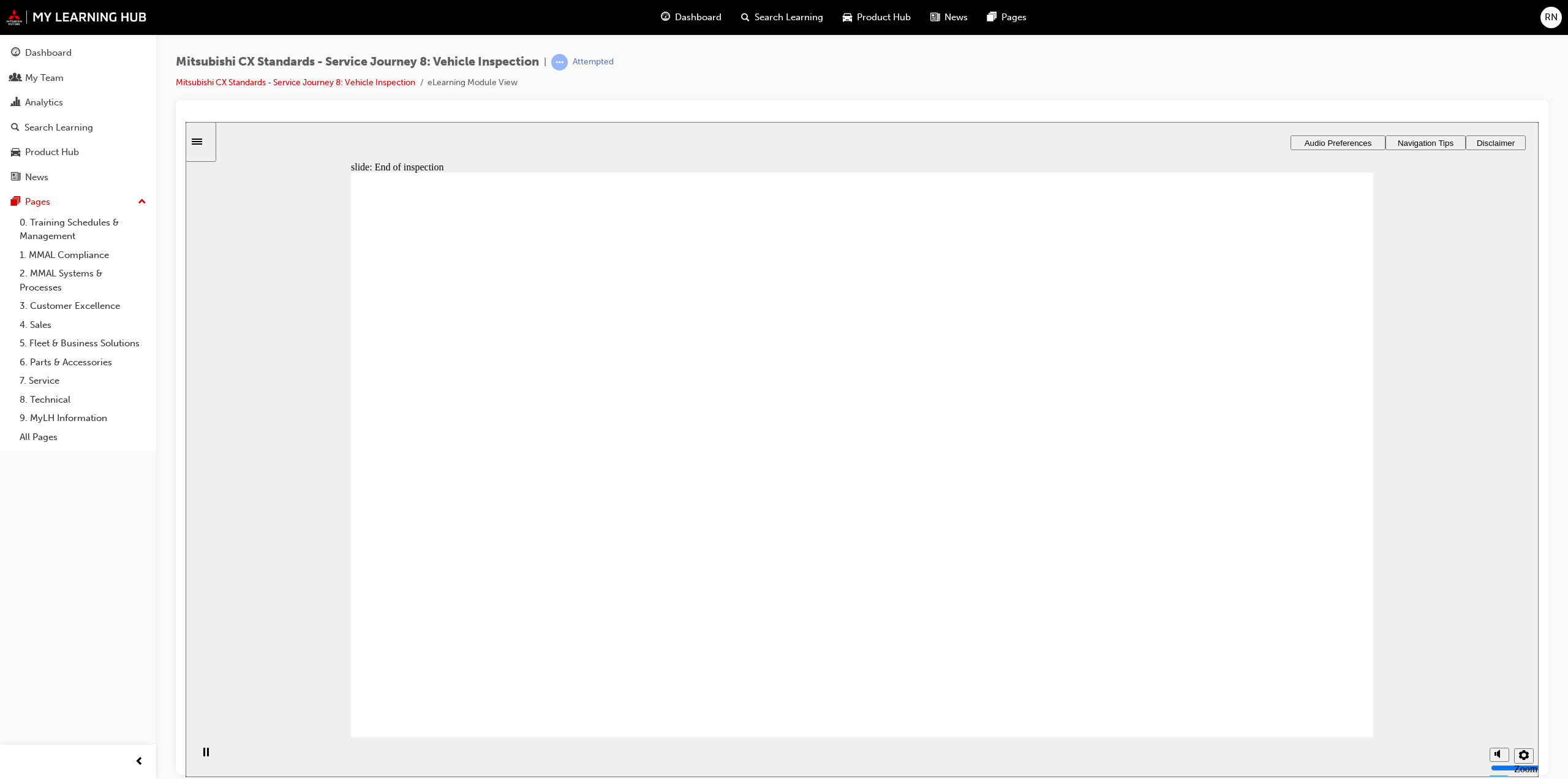
checkbox input "true"
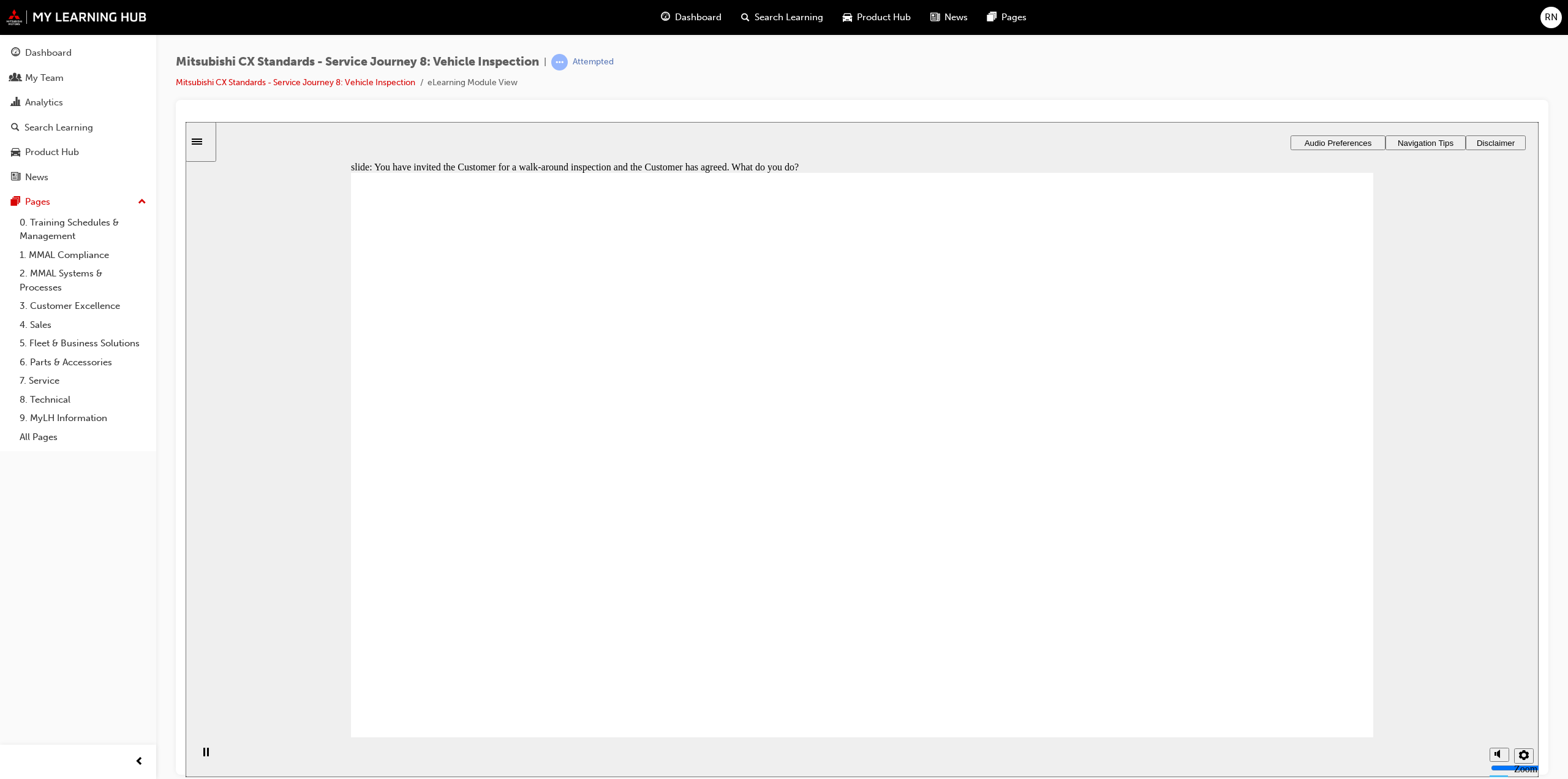
checkbox input "true"
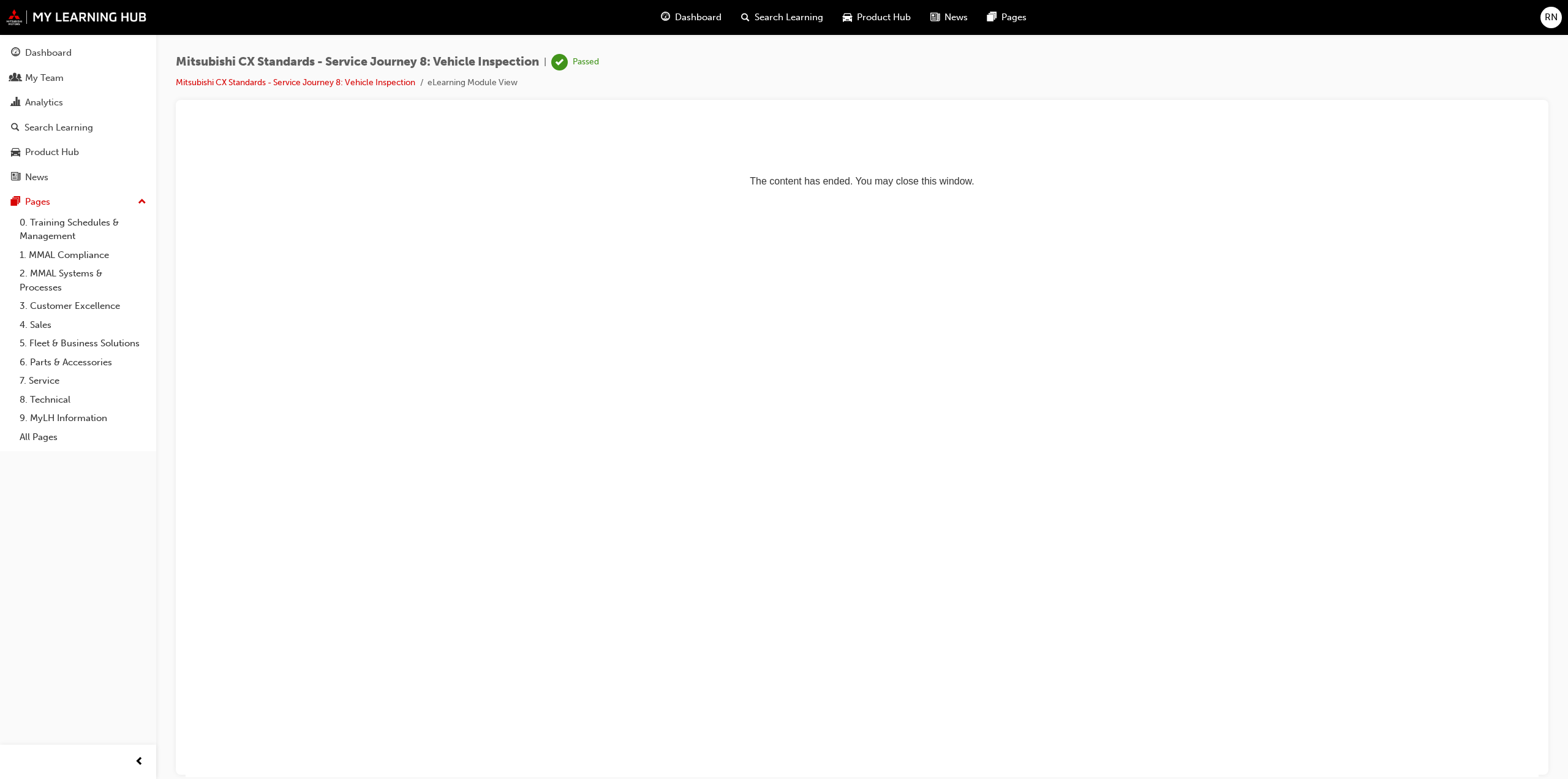
click at [556, 55] on div "Mitsubishi CX Standards - Service Journey 8: Vehicle Inspection | Passed" at bounding box center [387, 62] width 423 height 17
click at [88, 57] on div "Dashboard" at bounding box center [78, 52] width 134 height 15
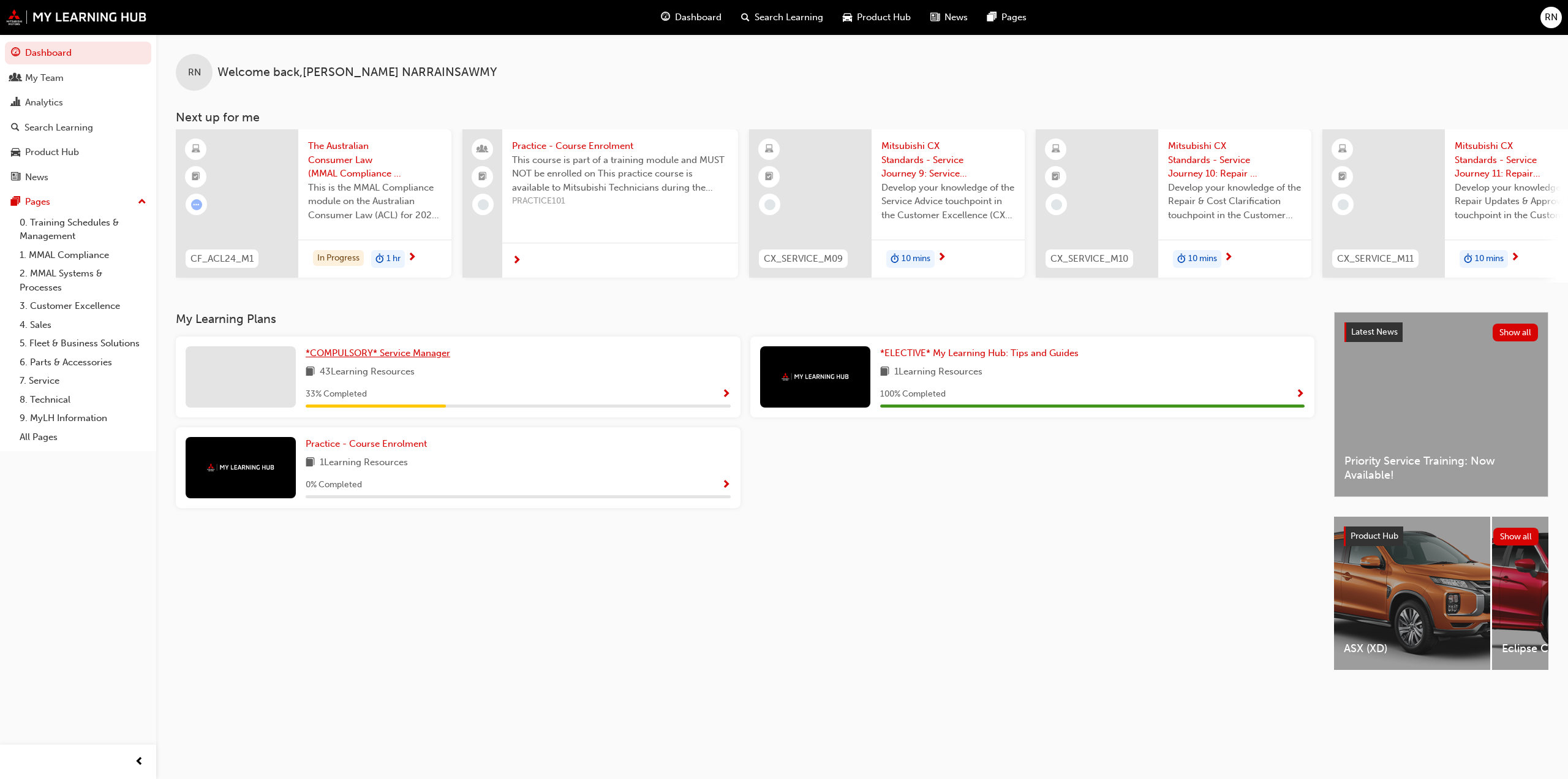
click at [359, 358] on span "*COMPULSORY* Service Manager" at bounding box center [378, 353] width 145 height 11
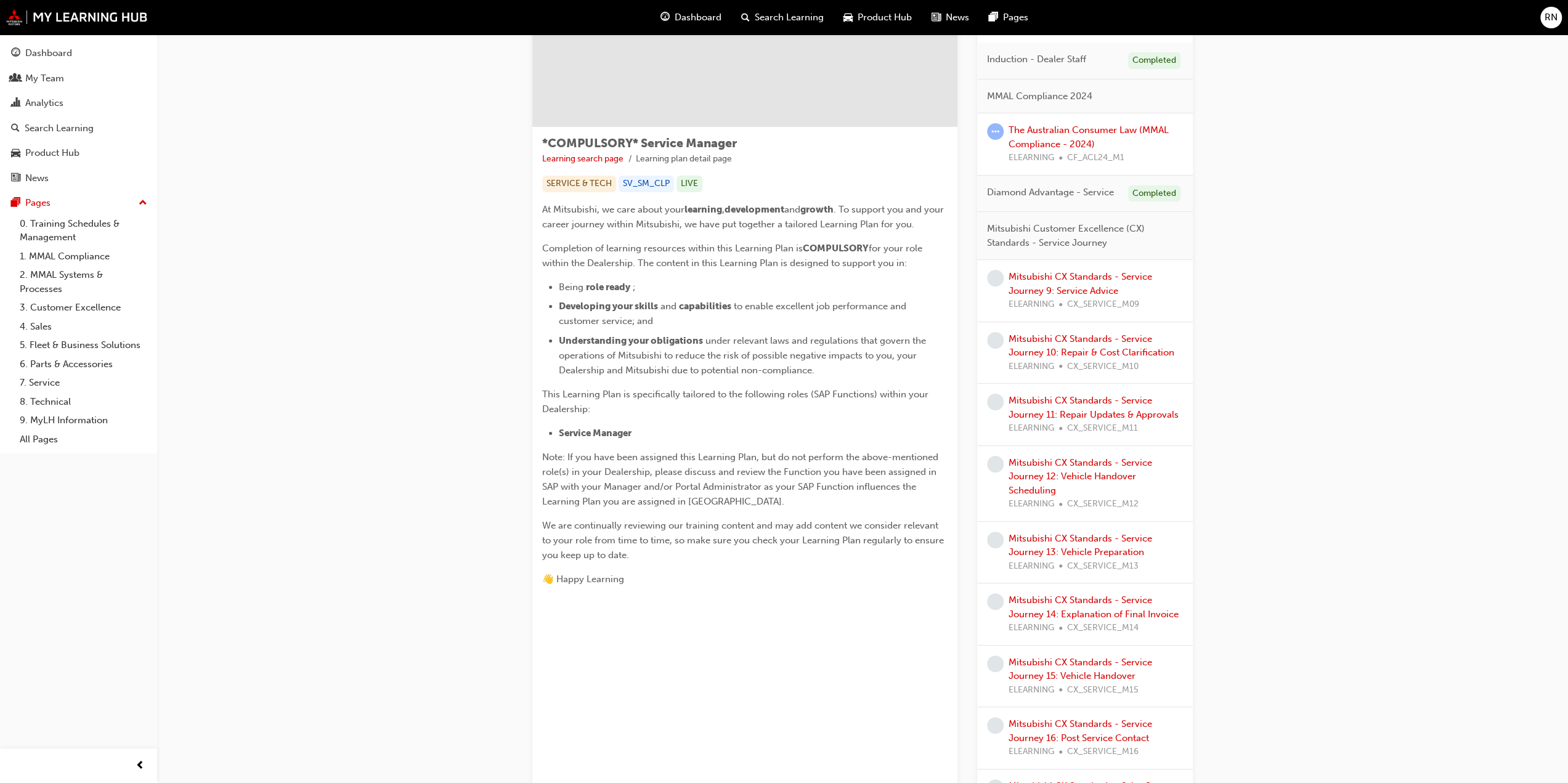
scroll to position [123, 0]
click at [1055, 271] on link "Mitsubishi CX Standards - Service Journey 9: Service Advice" at bounding box center [1080, 282] width 143 height 25
